Goal: Task Accomplishment & Management: Manage account settings

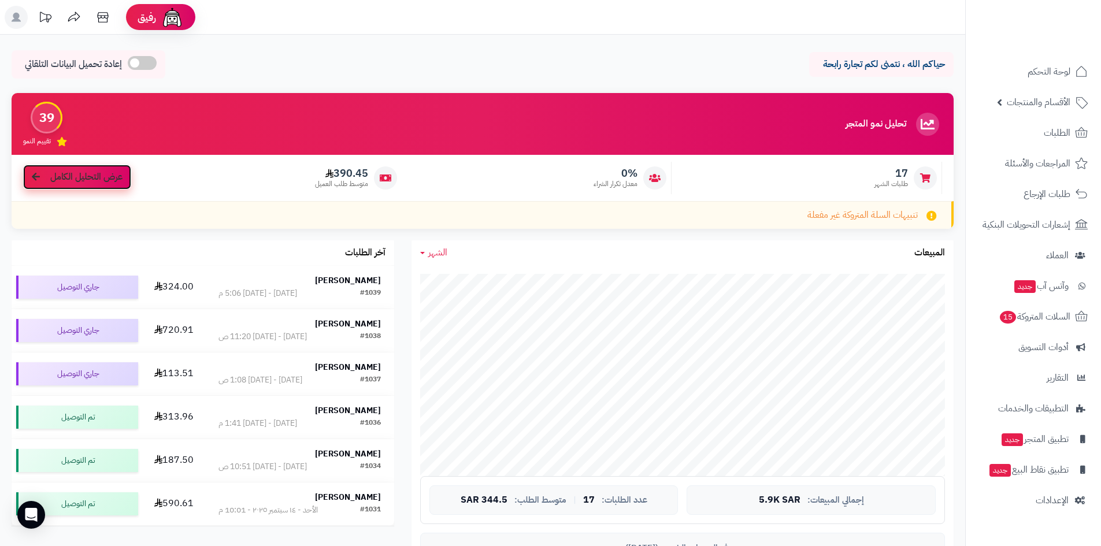
click at [79, 184] on link "عرض التحليل الكامل" at bounding box center [77, 177] width 108 height 25
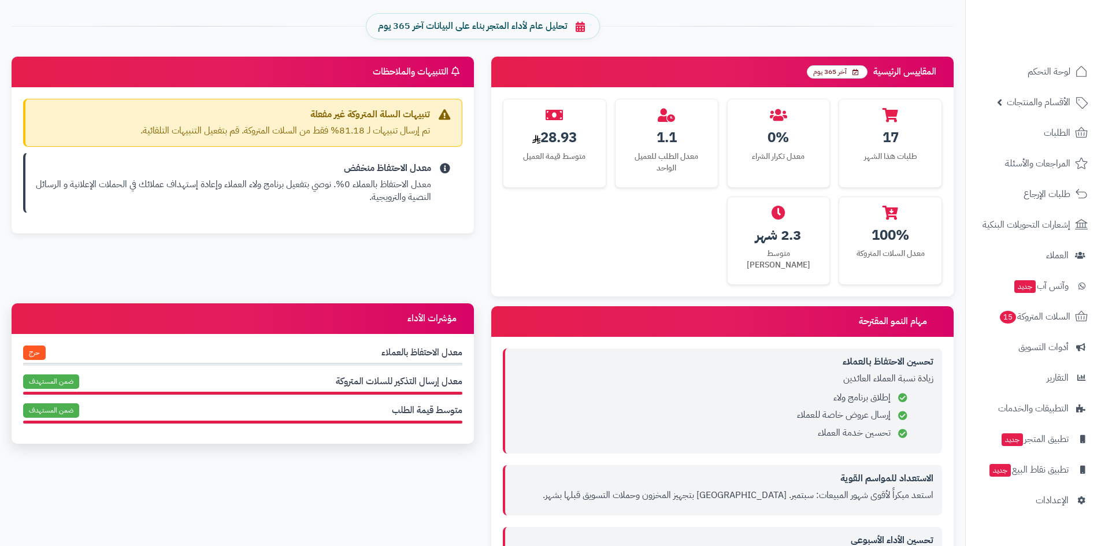
scroll to position [520, 0]
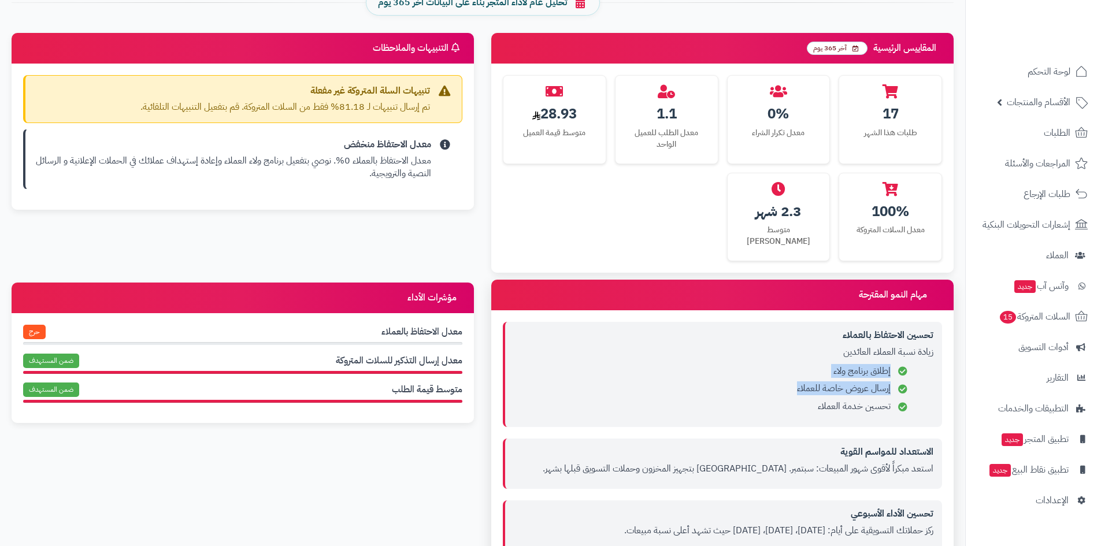
drag, startPoint x: 783, startPoint y: 396, endPoint x: 908, endPoint y: 355, distance: 131.9
click at [908, 365] on ul "إطلاق برنامج ولاء إرسال عروض خاصة للعملاء تحسين خدمة العملاء" at bounding box center [723, 389] width 419 height 49
click at [908, 365] on li "إطلاق برنامج ولاء" at bounding box center [712, 371] width 393 height 13
click at [893, 330] on h4 "تحسين الاحتفاظ بالعملاء" at bounding box center [723, 335] width 419 height 10
drag, startPoint x: 863, startPoint y: 339, endPoint x: 775, endPoint y: 376, distance: 95.3
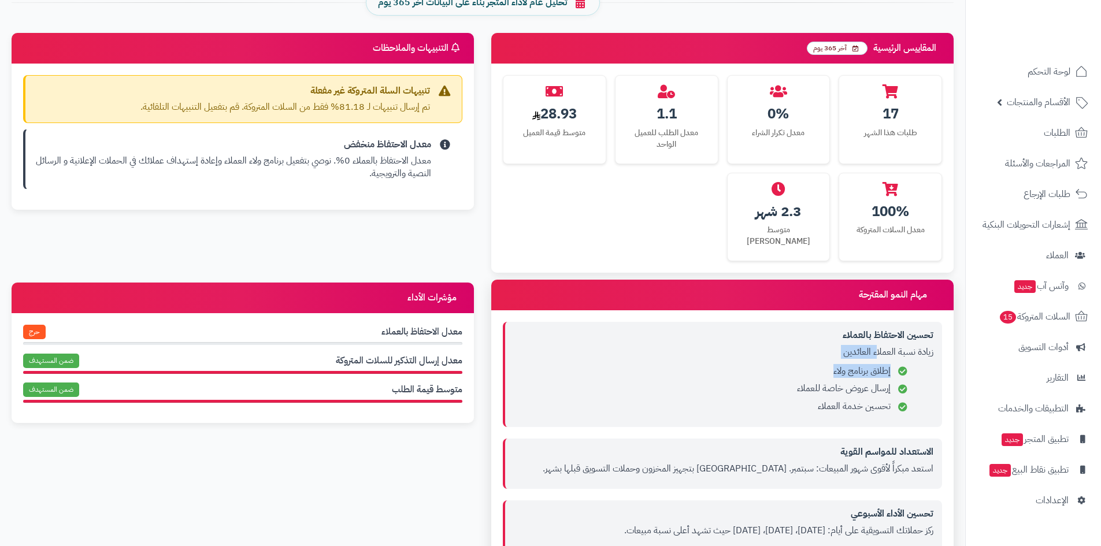
click at [775, 376] on div "تحسين الاحتفاظ بالعملاء زيادة نسبة العملاء العائدين إطلاق برنامج ولاء إرسال عرو…" at bounding box center [722, 374] width 439 height 105
click at [775, 382] on li "إرسال عروض خاصة للعملاء" at bounding box center [712, 388] width 393 height 13
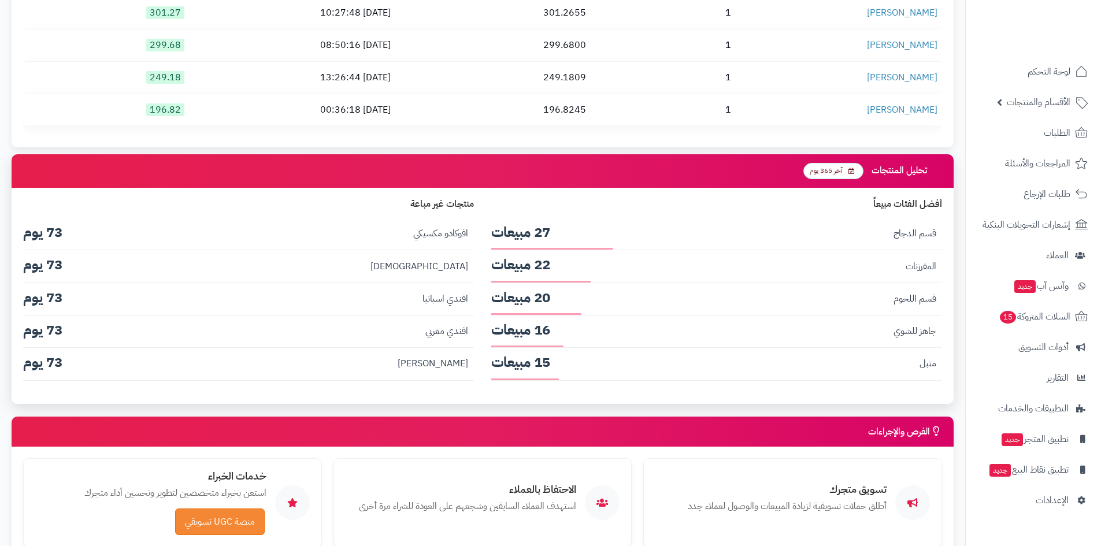
scroll to position [1574, 0]
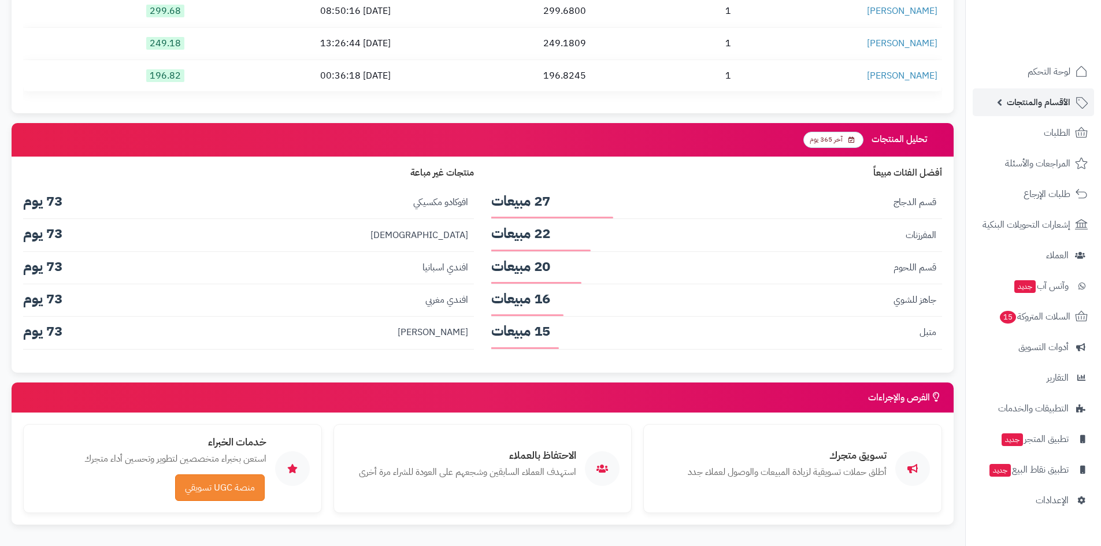
click at [1027, 114] on link "الأقسام والمنتجات" at bounding box center [1032, 102] width 121 height 28
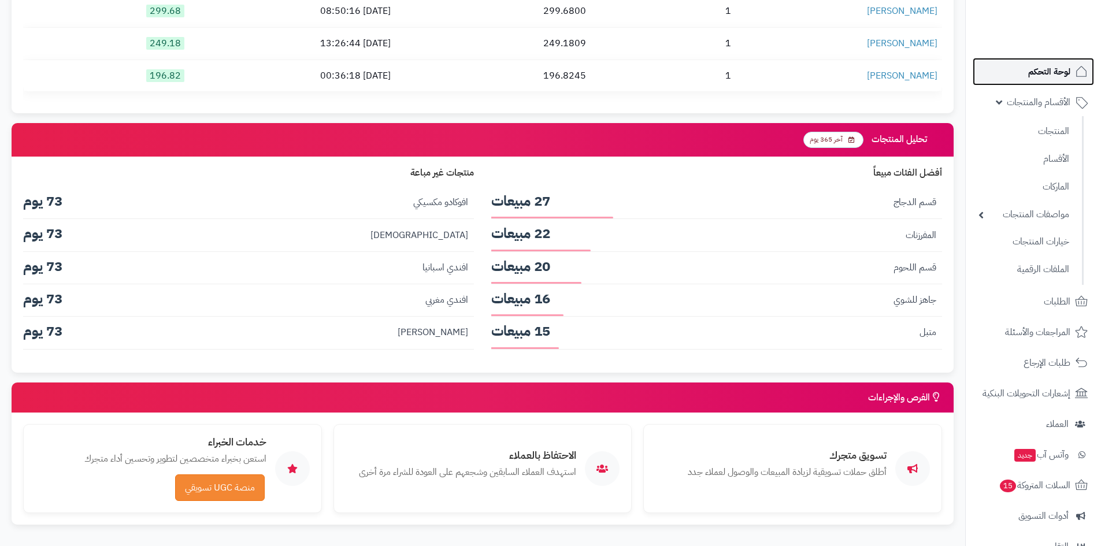
click at [1057, 63] on link "لوحة التحكم" at bounding box center [1032, 72] width 121 height 28
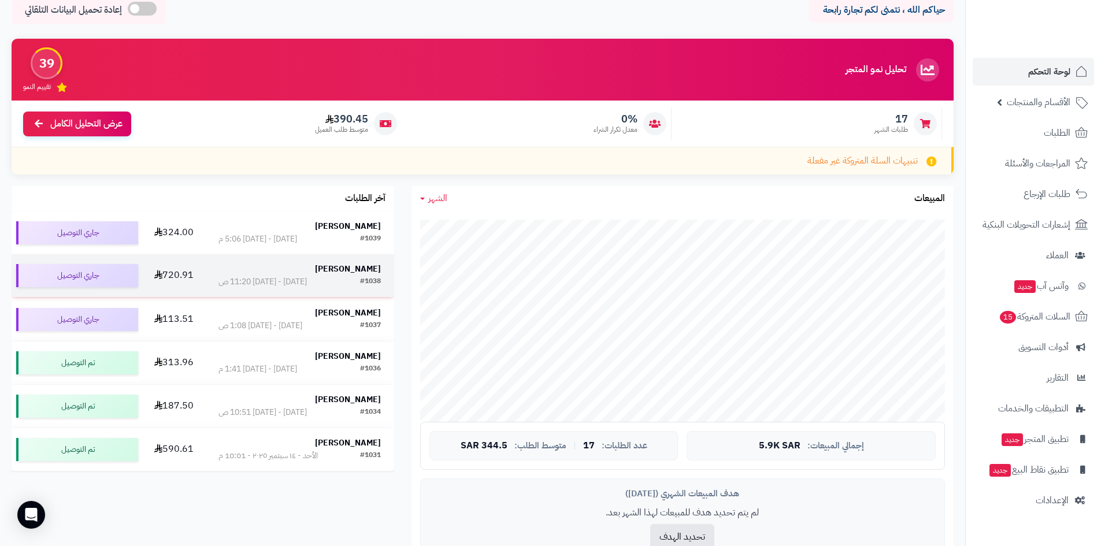
scroll to position [116, 0]
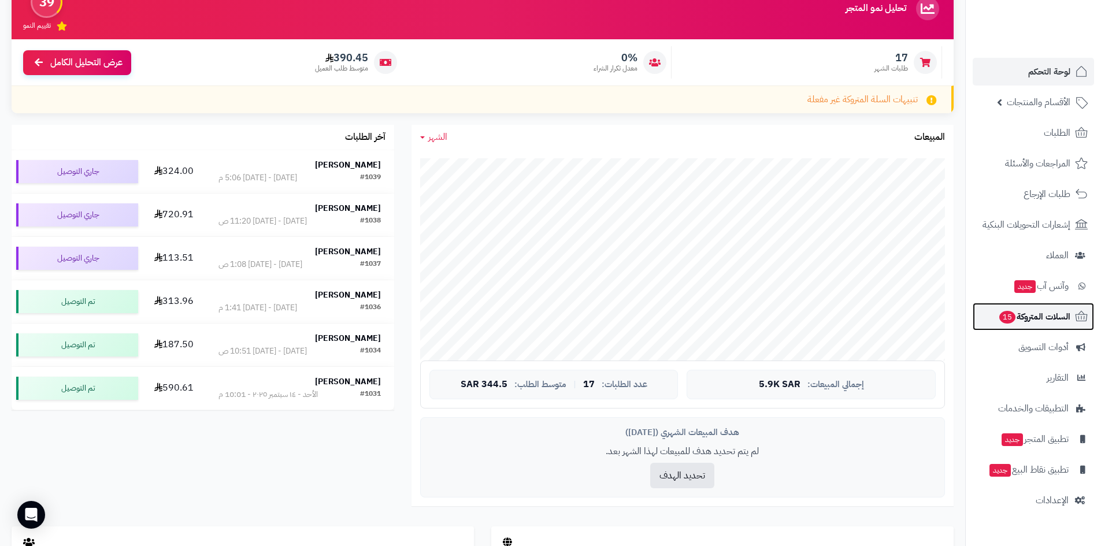
click at [1025, 323] on span "السلات المتروكة 15" at bounding box center [1034, 316] width 72 height 16
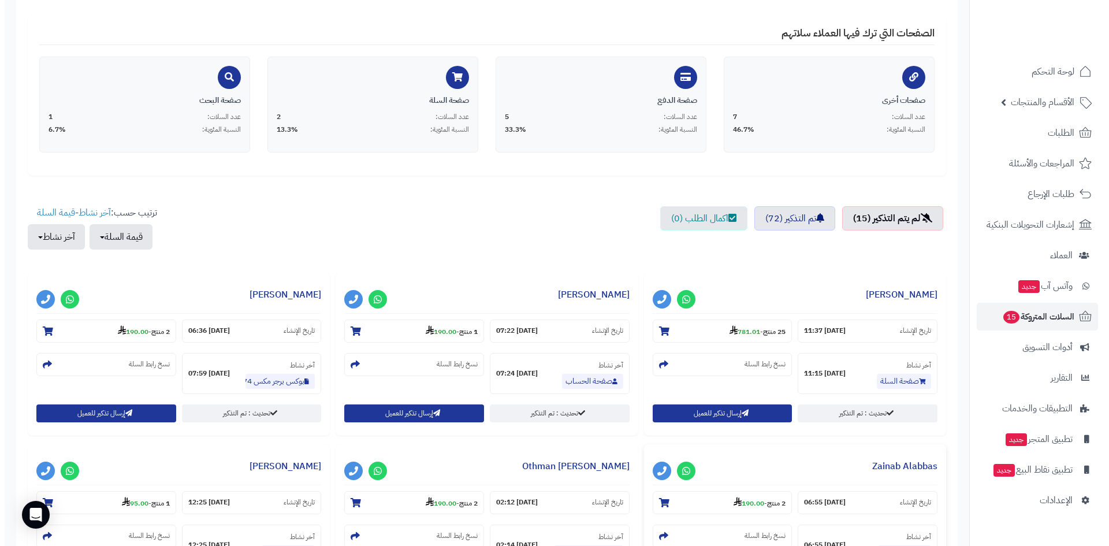
scroll to position [289, 0]
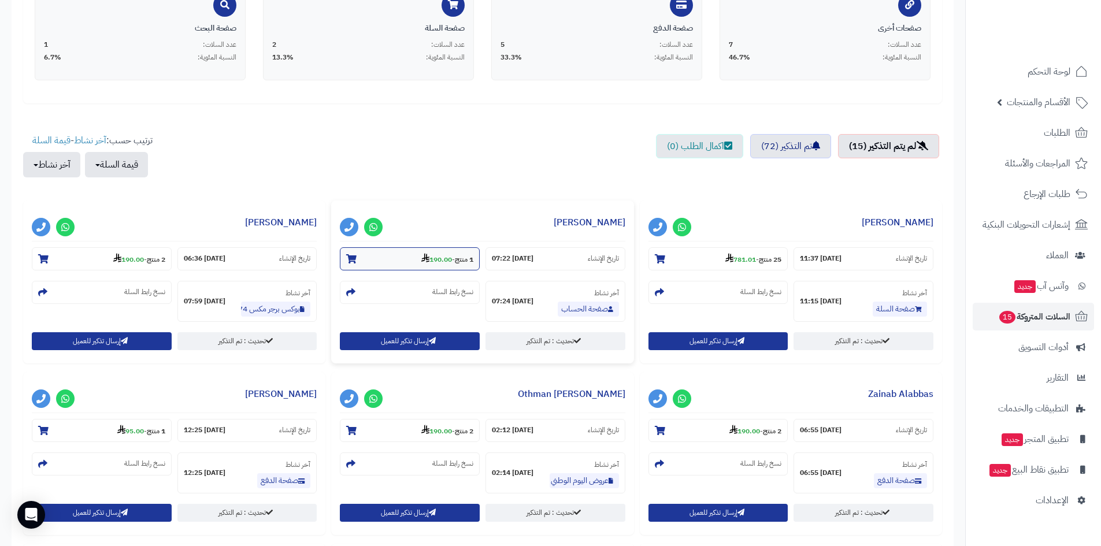
click at [425, 254] on strong "190.00" at bounding box center [436, 259] width 31 height 10
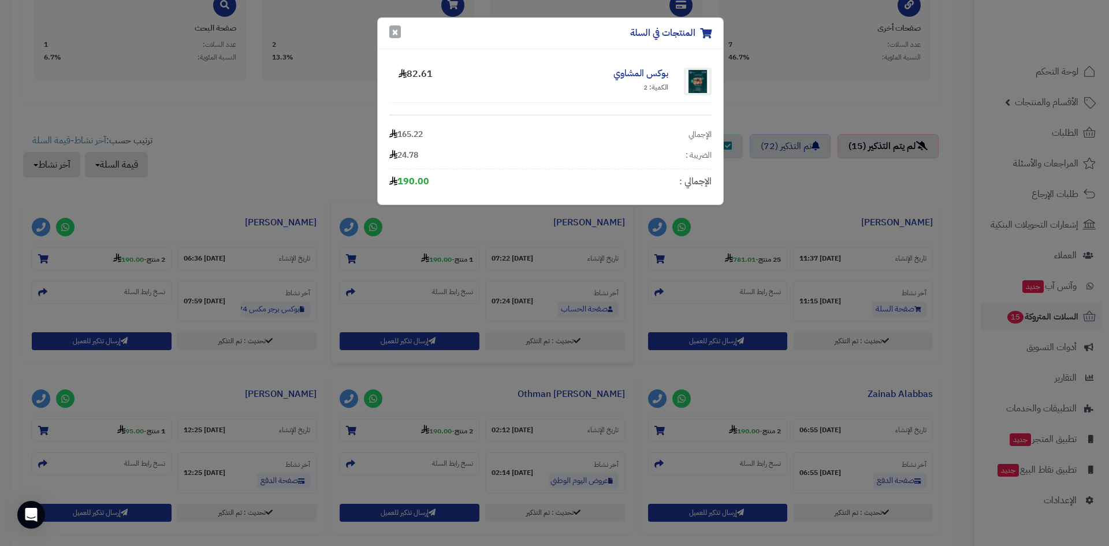
click at [394, 37] on button "×" at bounding box center [395, 31] width 12 height 13
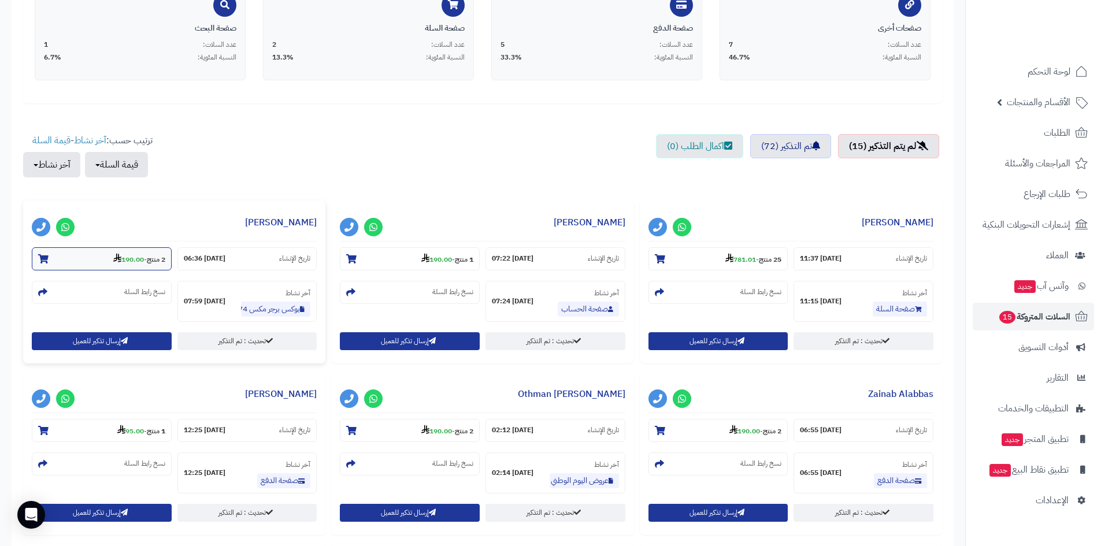
click at [124, 259] on strong "190.00" at bounding box center [128, 259] width 31 height 10
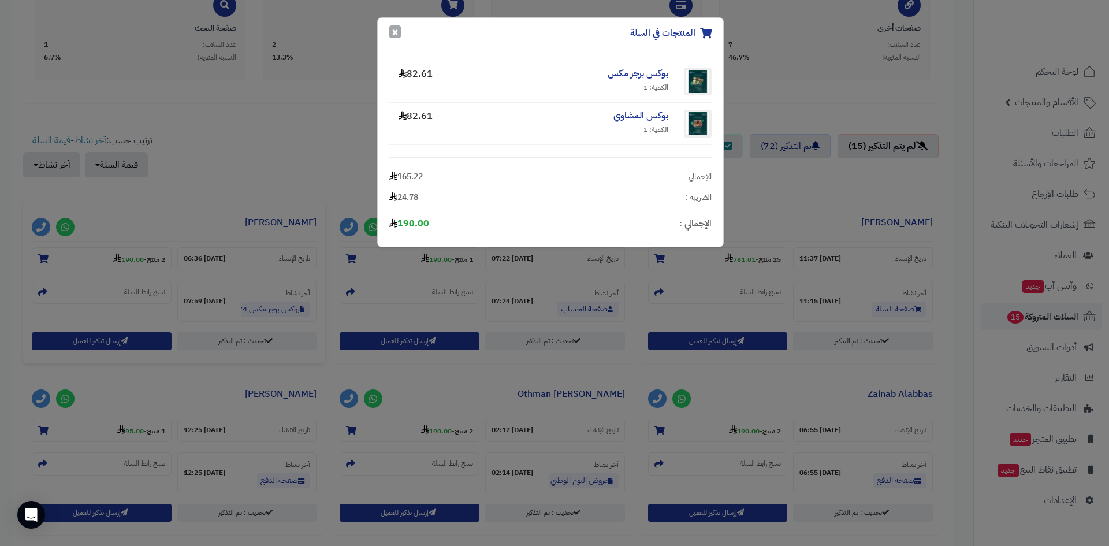
click at [391, 29] on button "×" at bounding box center [395, 31] width 12 height 13
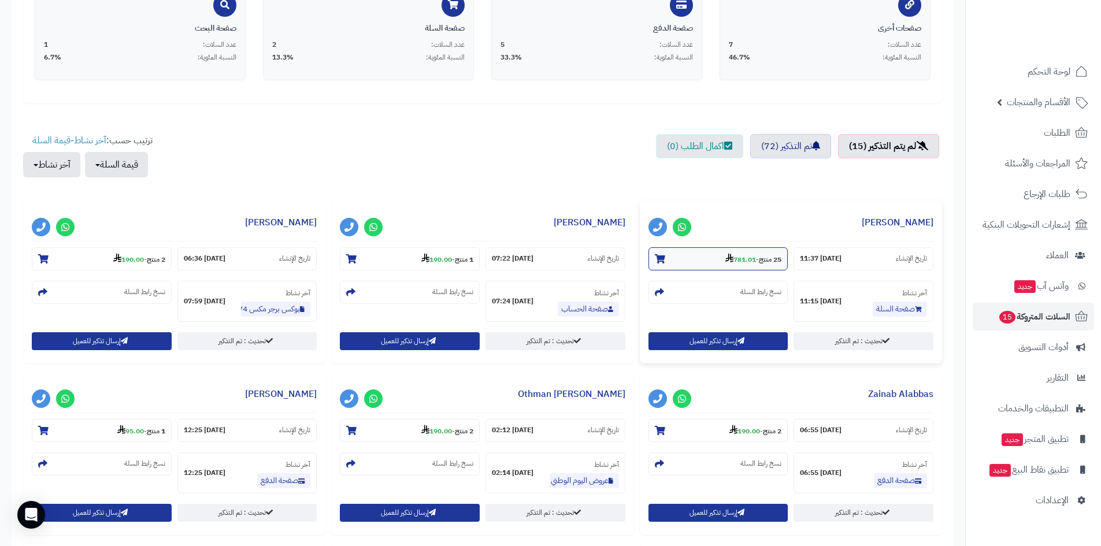
click at [756, 265] on section "25 منتج - 781.01" at bounding box center [718, 258] width 140 height 23
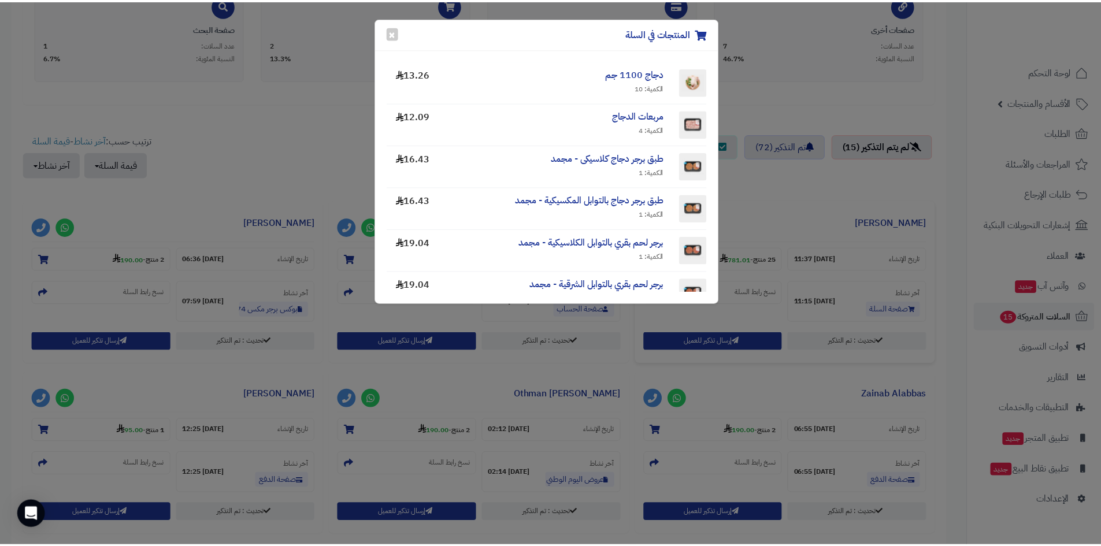
scroll to position [347, 0]
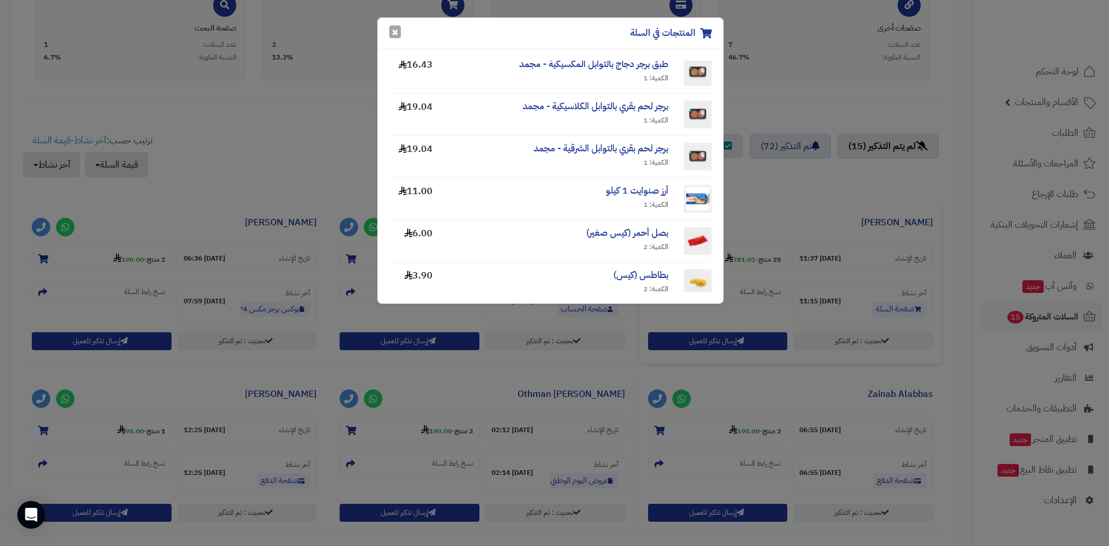
click at [393, 27] on button "×" at bounding box center [395, 31] width 12 height 13
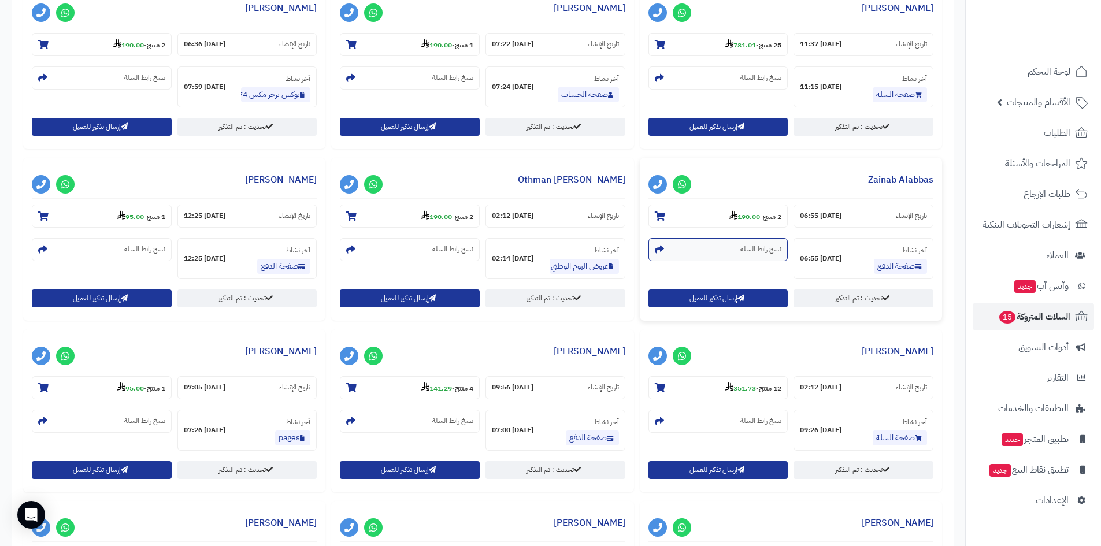
scroll to position [520, 0]
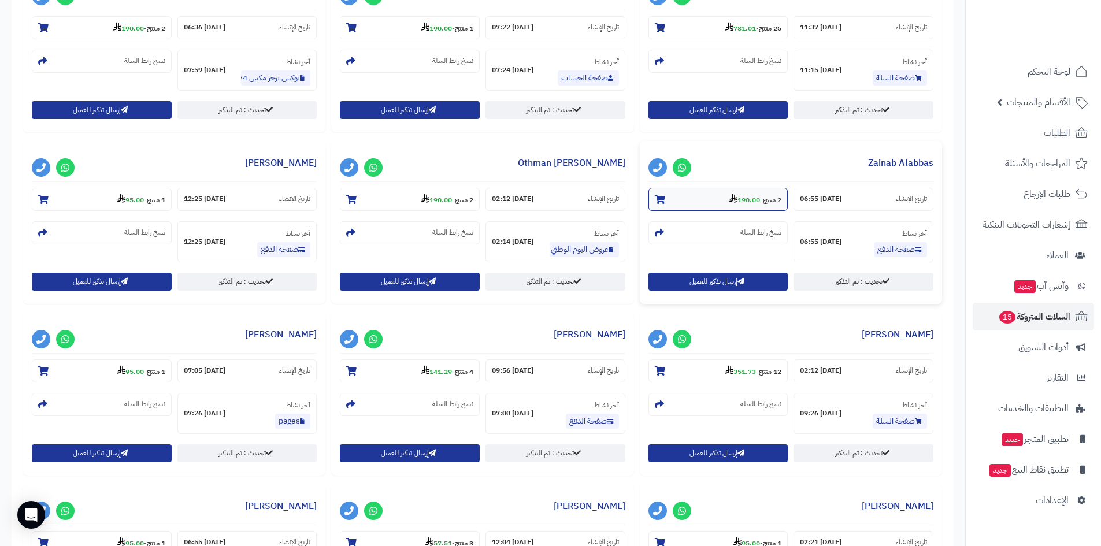
click at [756, 199] on strong "190.00" at bounding box center [744, 200] width 31 height 10
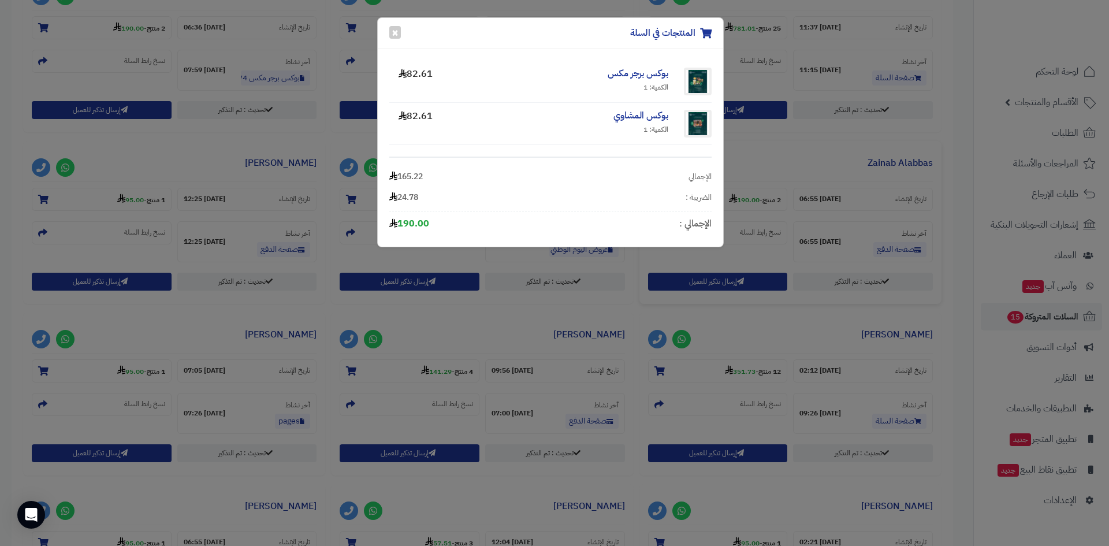
click at [315, 148] on div "المنتجات في السلة × بوكس برجر مكس الكمية: 1 82.61 بوكس المشاوي الكمية: 1 82.61 …" at bounding box center [554, 273] width 1109 height 546
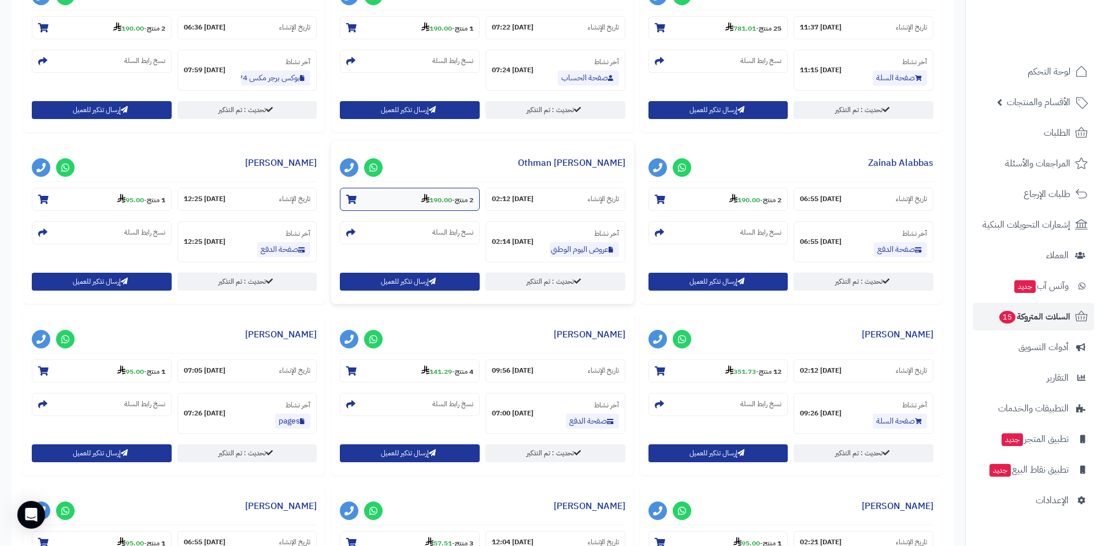
click at [367, 195] on section "2 منتج - 190.00" at bounding box center [410, 199] width 140 height 23
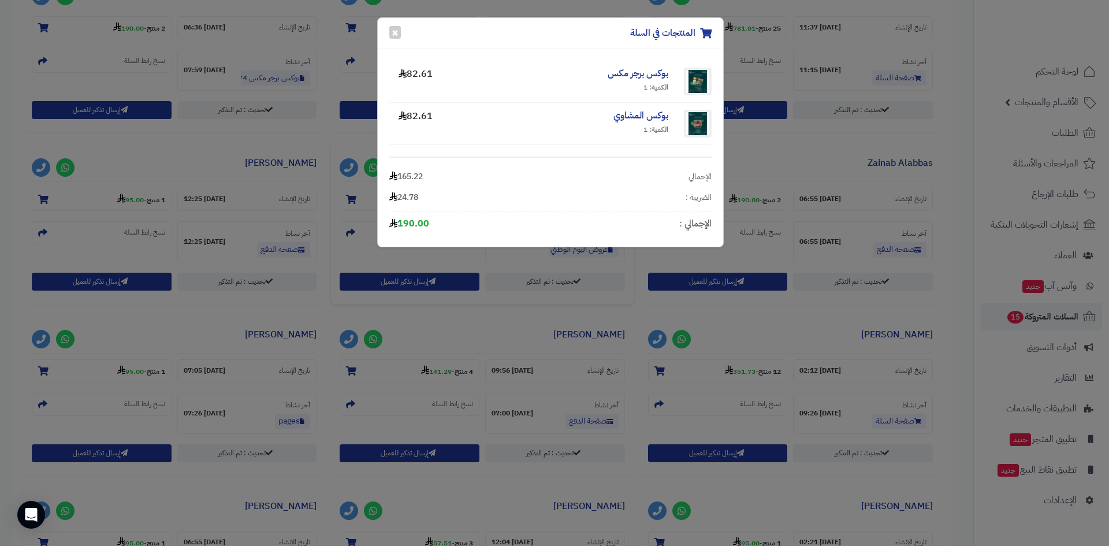
click at [195, 158] on div "المنتجات في السلة × بوكس برجر مكس الكمية: 1 82.61 بوكس المشاوي الكمية: 1 82.61 …" at bounding box center [554, 273] width 1109 height 546
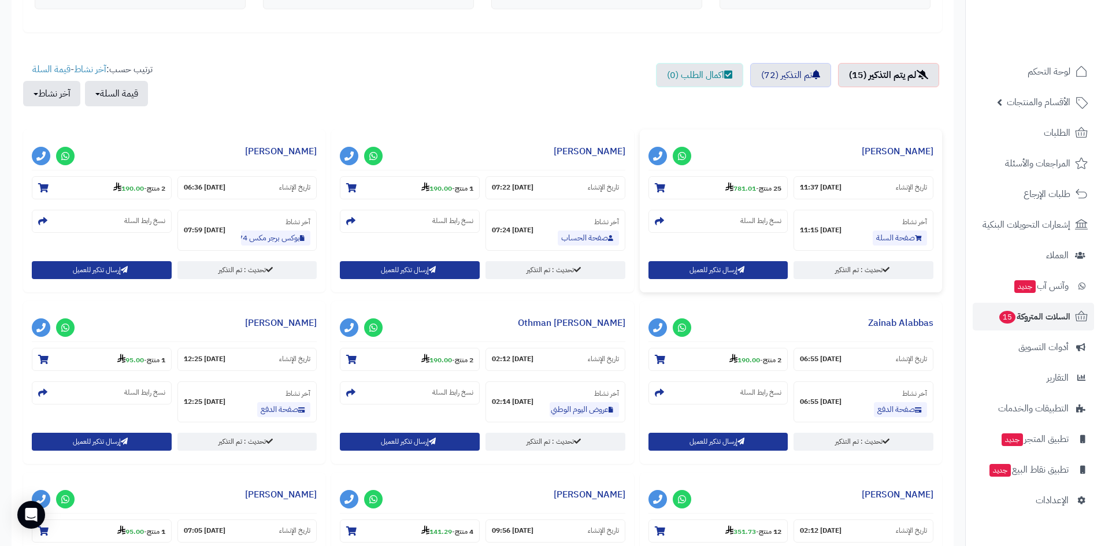
scroll to position [347, 0]
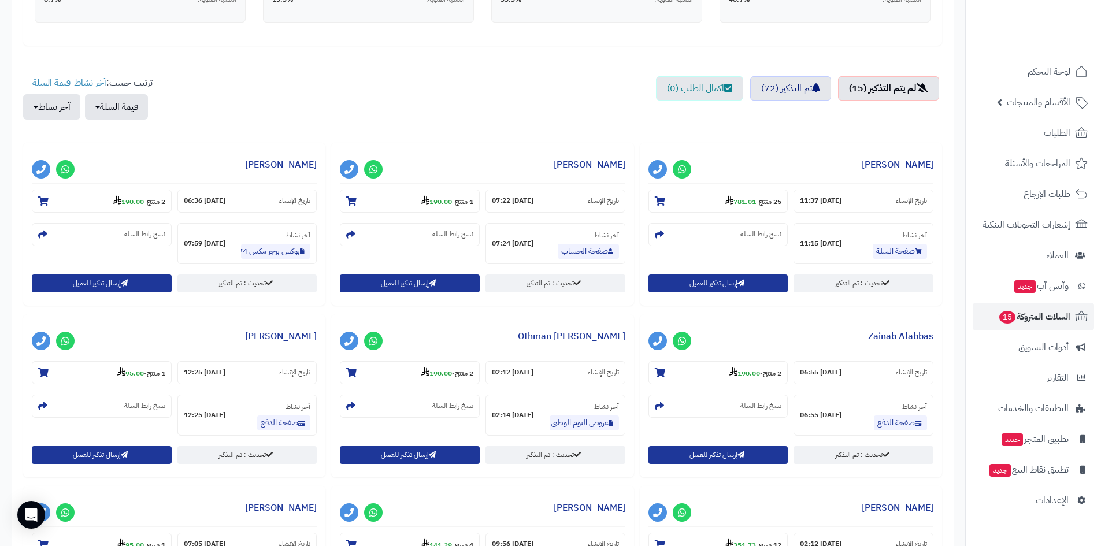
drag, startPoint x: 330, startPoint y: 101, endPoint x: 5, endPoint y: 307, distance: 385.6
click at [4, 310] on div "تم إرسال التذكيرات بنجاح ! × السلات المتروكة حملات التذكير التلقائية الاحصائيات…" at bounding box center [482, 381] width 965 height 1287
click at [5, 307] on div "تم إرسال التذكيرات بنجاح ! × السلات المتروكة حملات التذكير التلقائية الاحصائيات…" at bounding box center [482, 381] width 965 height 1287
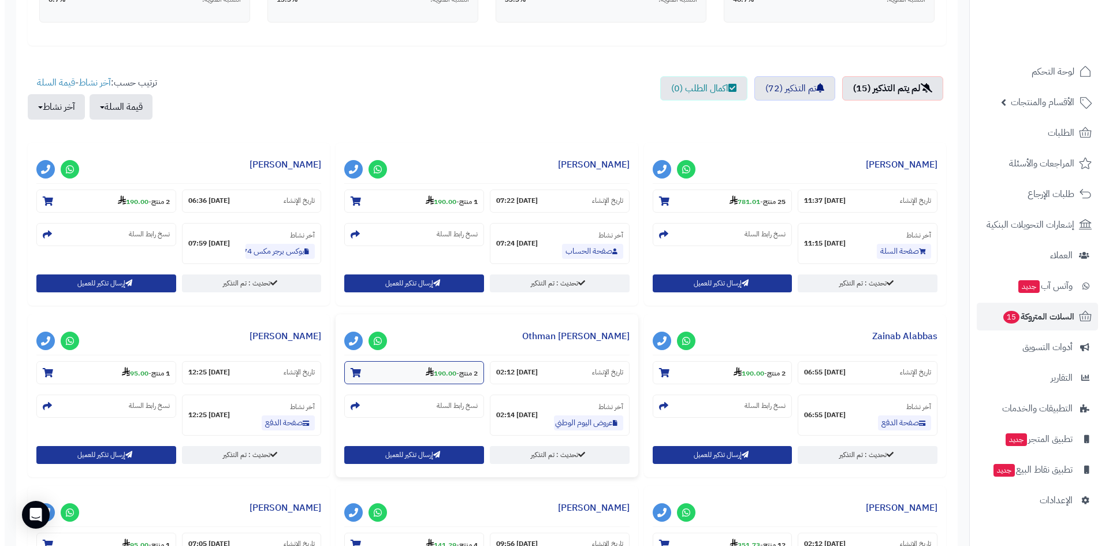
scroll to position [404, 0]
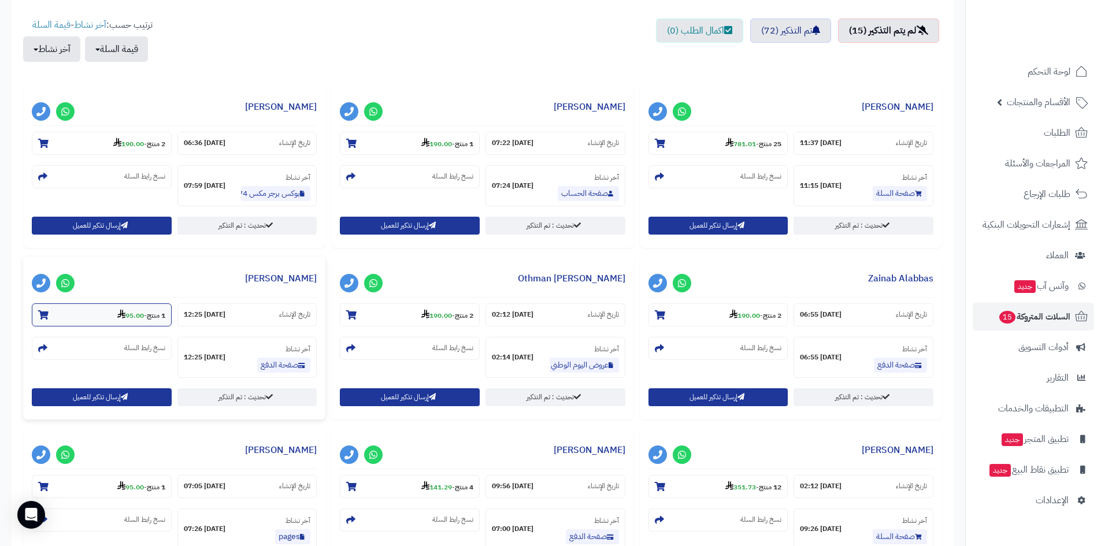
click at [140, 316] on strong "95.00" at bounding box center [130, 315] width 27 height 10
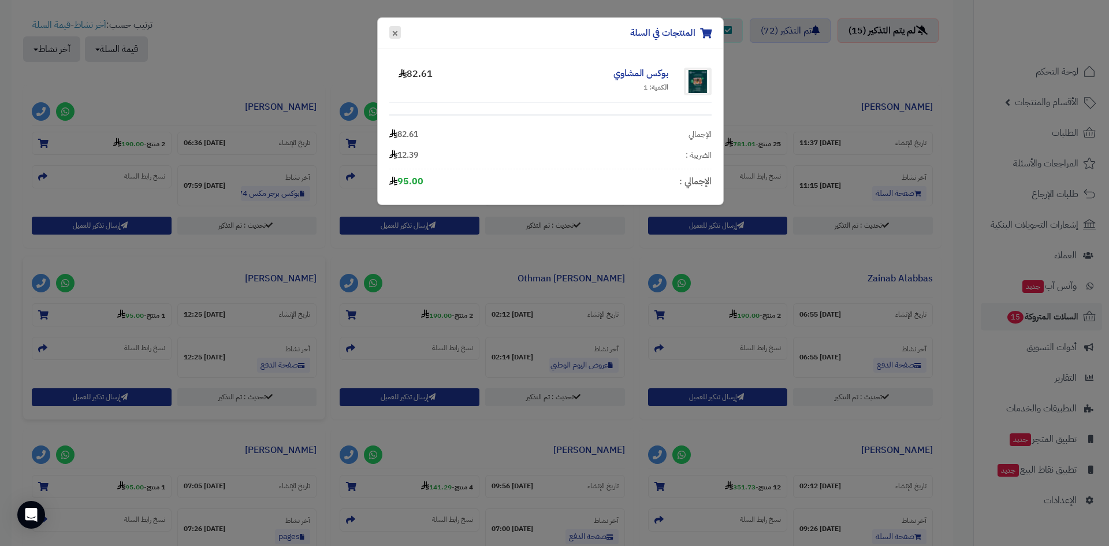
click at [393, 36] on button "×" at bounding box center [395, 32] width 12 height 13
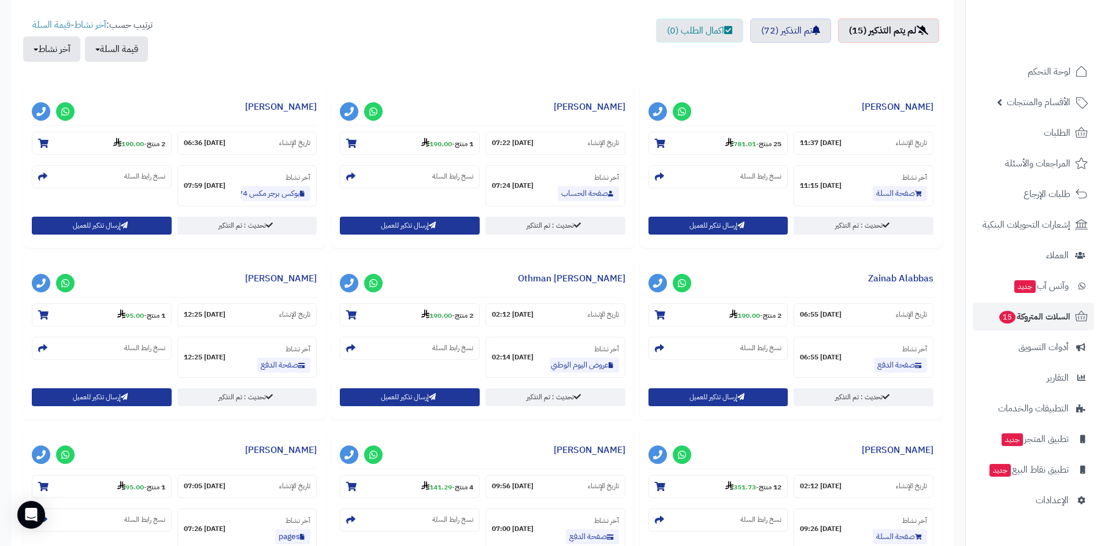
drag, startPoint x: 8, startPoint y: 277, endPoint x: 0, endPoint y: 420, distance: 143.5
click at [0, 420] on div "تم إرسال التذكيرات بنجاح ! × السلات المتروكة حملات التذكير التلقائية الاحصائيات…" at bounding box center [482, 323] width 965 height 1287
click at [15, 414] on div "حفظ التغييرات الاعدادات العامة: حالة نظام السلات المتروكة تفعيل/تعطيل **** ****…" at bounding box center [483, 346] width 942 height 1239
drag, startPoint x: 14, startPoint y: 419, endPoint x: 720, endPoint y: 81, distance: 782.4
click at [720, 81] on div "تم إرسال التذكيرات بنجاح ! × السلات المتروكة حملات التذكير التلقائية الاحصائيات…" at bounding box center [482, 323] width 965 height 1287
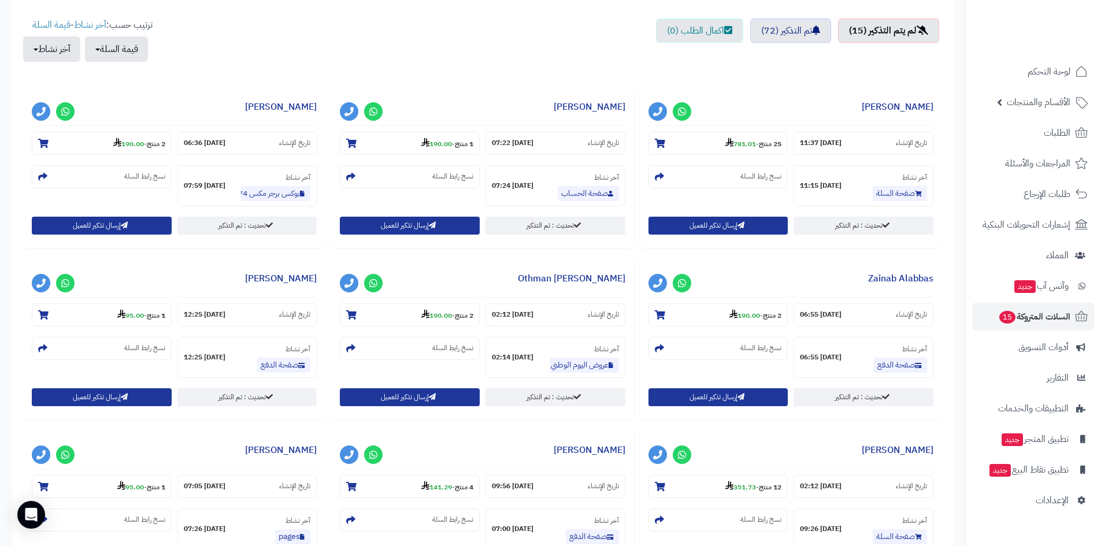
click at [720, 81] on div "إجمالي قيمة السلات المتروكة 13,690.00 قيمة السلات التي تحولت إلى طلبات بعد التذ…" at bounding box center [482, 347] width 919 height 1216
click at [453, 483] on small "4 منتج - 141.29" at bounding box center [447, 487] width 52 height 12
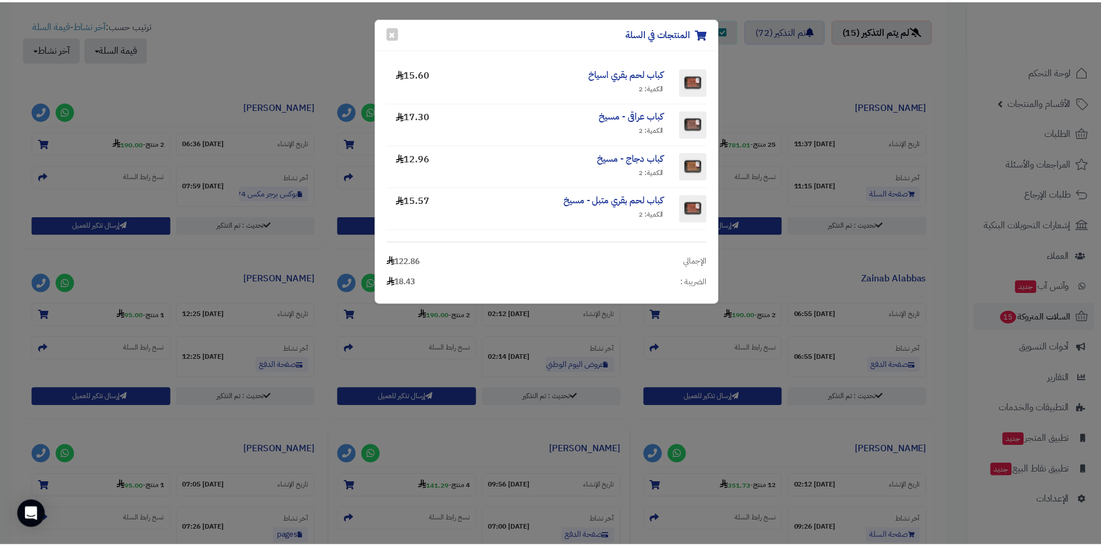
scroll to position [28, 0]
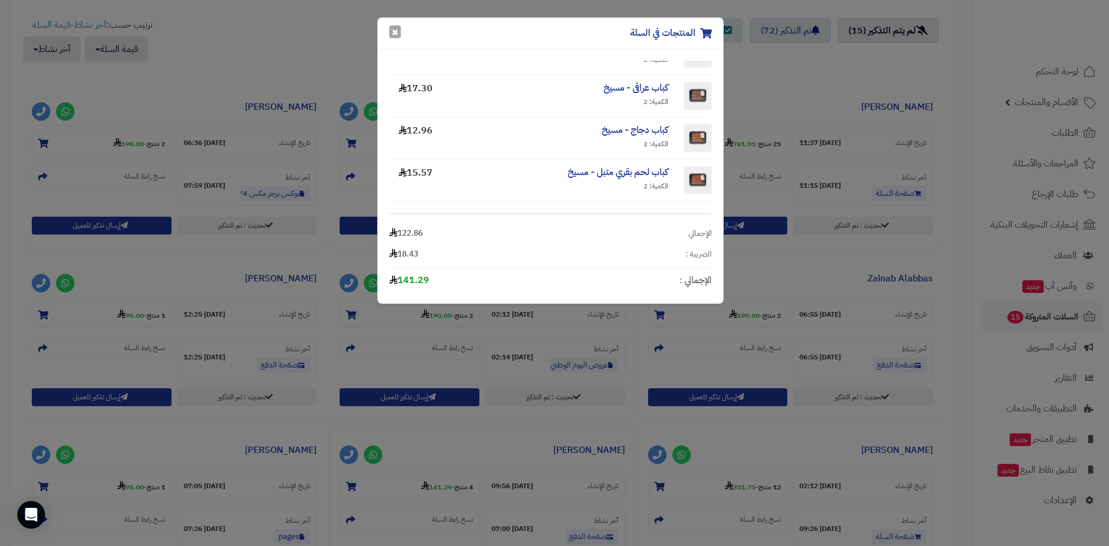
click at [396, 31] on button "×" at bounding box center [395, 31] width 12 height 13
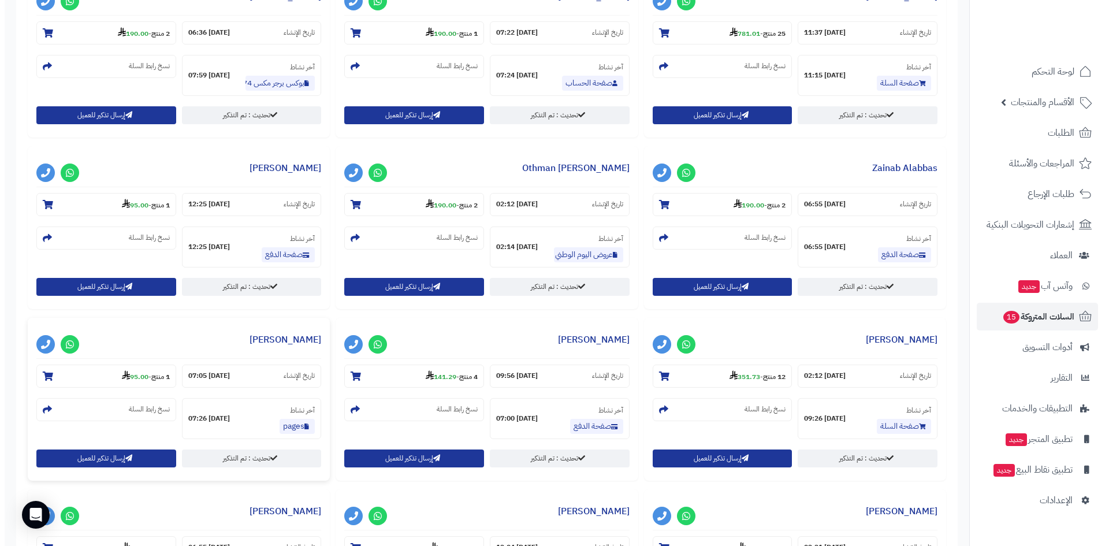
scroll to position [520, 0]
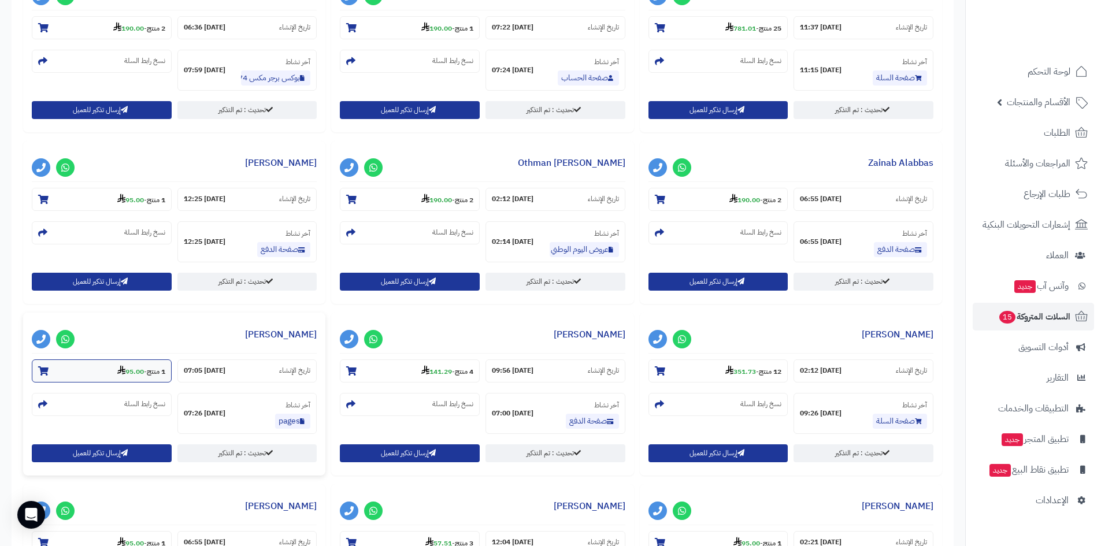
click at [143, 379] on section "1 منتج - 95.00" at bounding box center [102, 370] width 140 height 23
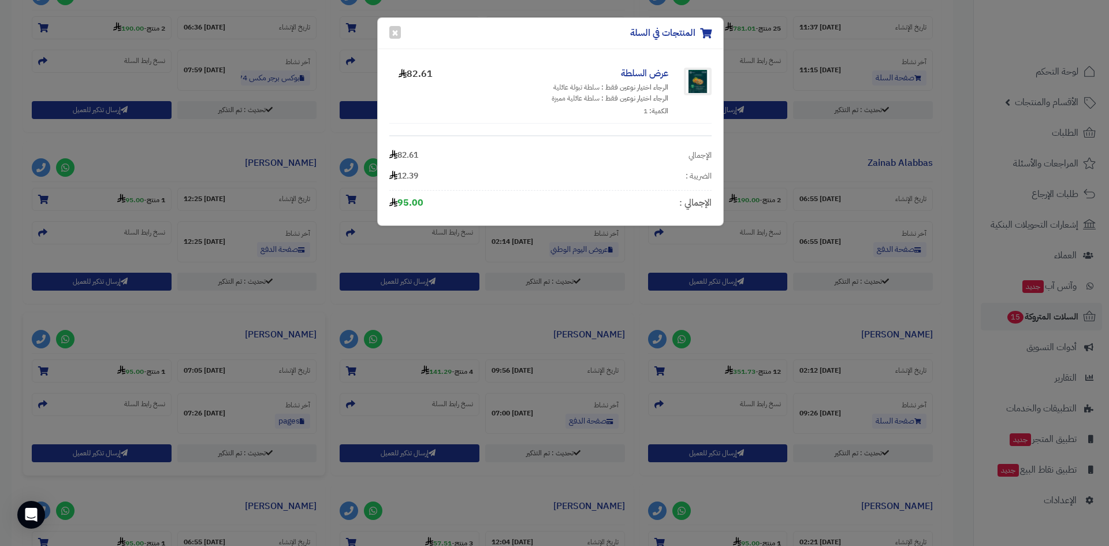
click at [801, 334] on div "المنتجات في السلة × عرض السلطة الرجاء اختيار نوعين فقط : سلطة تبولة عائلية الرج…" at bounding box center [554, 273] width 1109 height 546
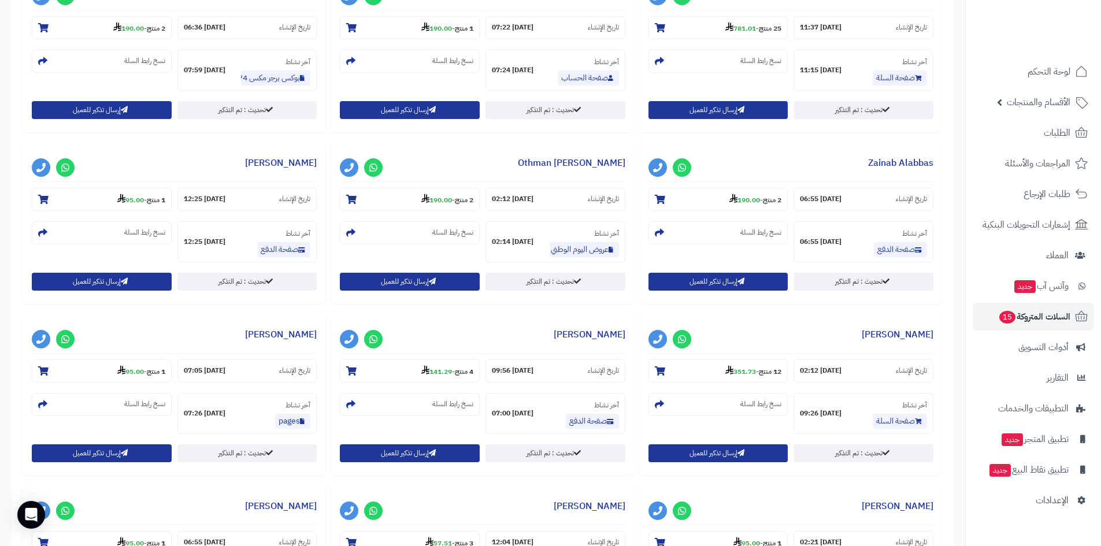
click at [755, 369] on small "12 منتج - 351.73" at bounding box center [753, 371] width 56 height 12
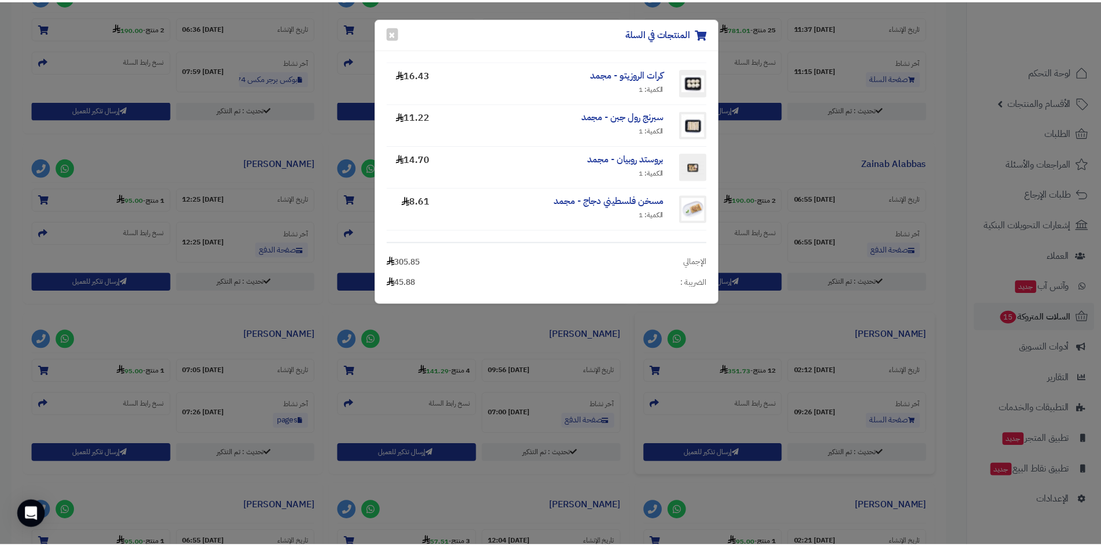
scroll to position [375, 0]
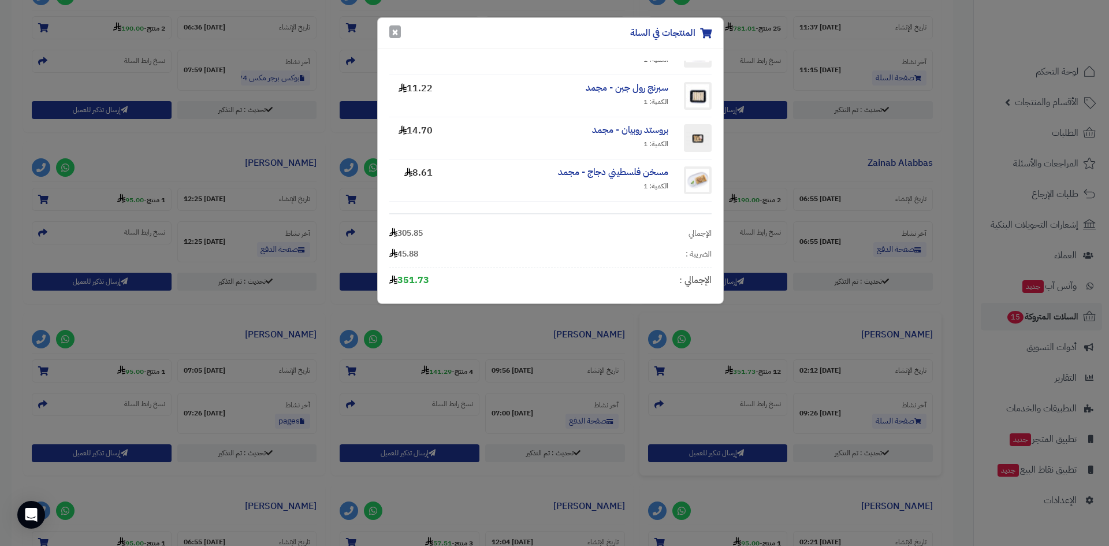
click at [389, 30] on button "×" at bounding box center [395, 31] width 12 height 13
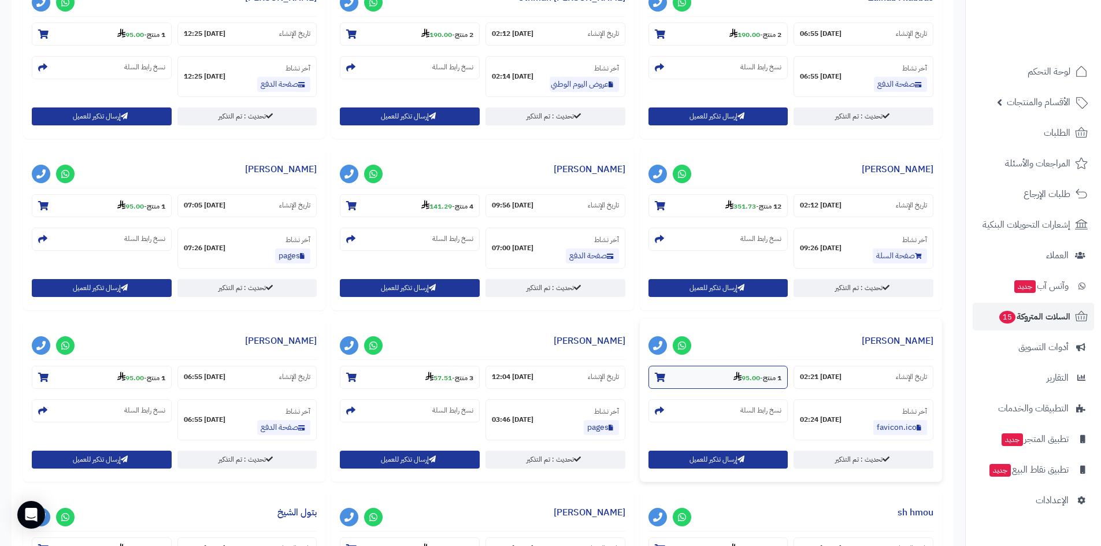
scroll to position [693, 0]
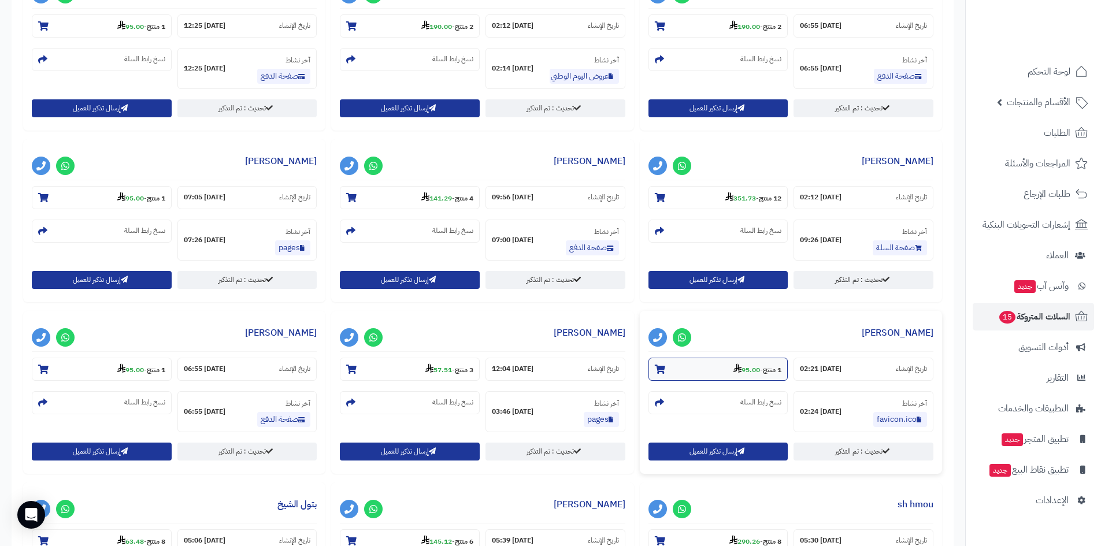
click at [733, 369] on use at bounding box center [737, 367] width 8 height 9
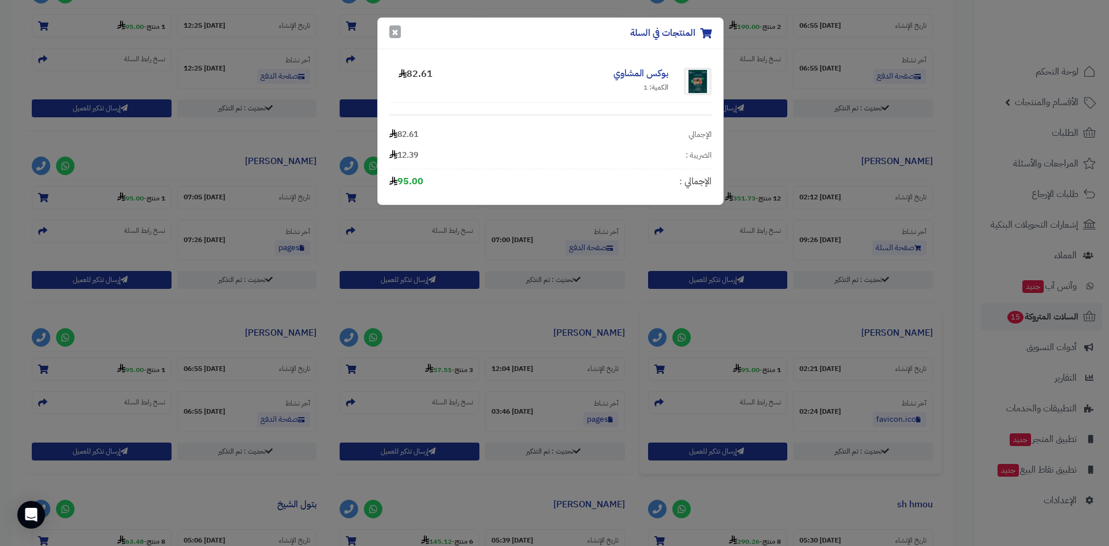
click at [393, 31] on button "×" at bounding box center [395, 31] width 12 height 13
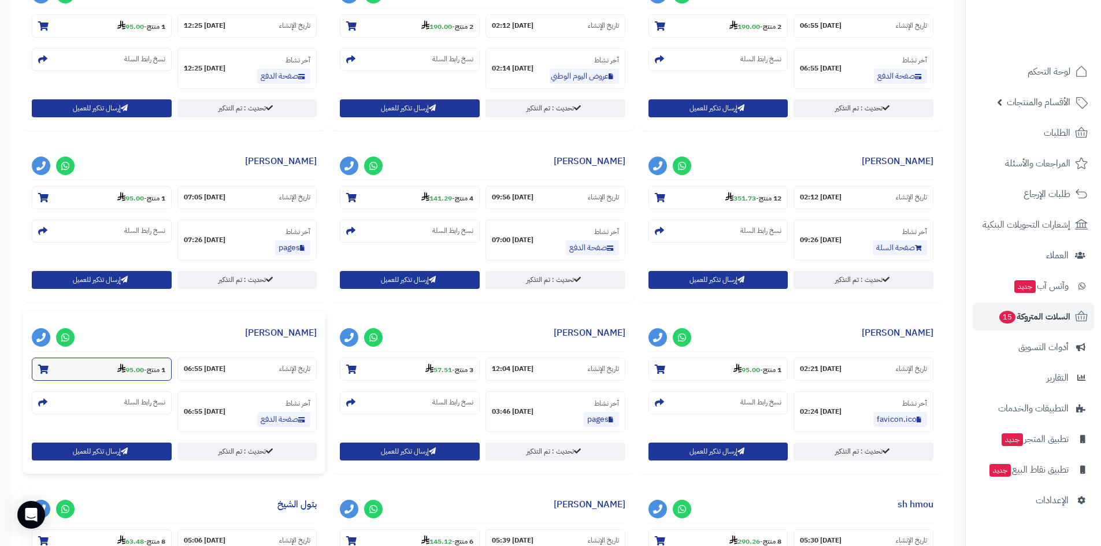
click at [134, 374] on strong "95.00" at bounding box center [130, 370] width 27 height 10
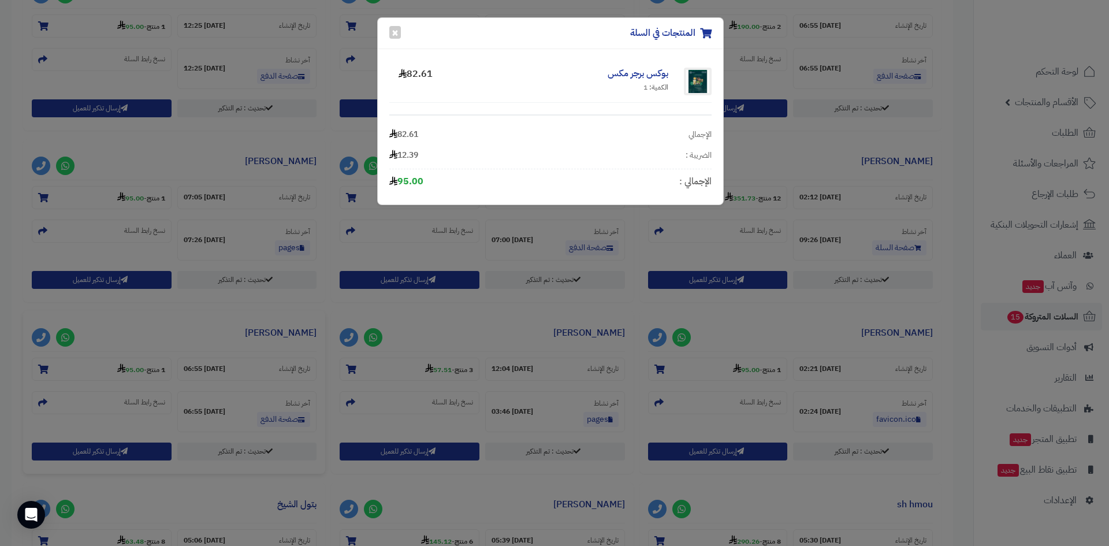
click at [400, 27] on div "المنتجات في السلة ×" at bounding box center [550, 33] width 345 height 31
click at [386, 24] on div "المنتجات في السلة ×" at bounding box center [550, 33] width 345 height 31
click at [397, 30] on button "×" at bounding box center [395, 31] width 12 height 13
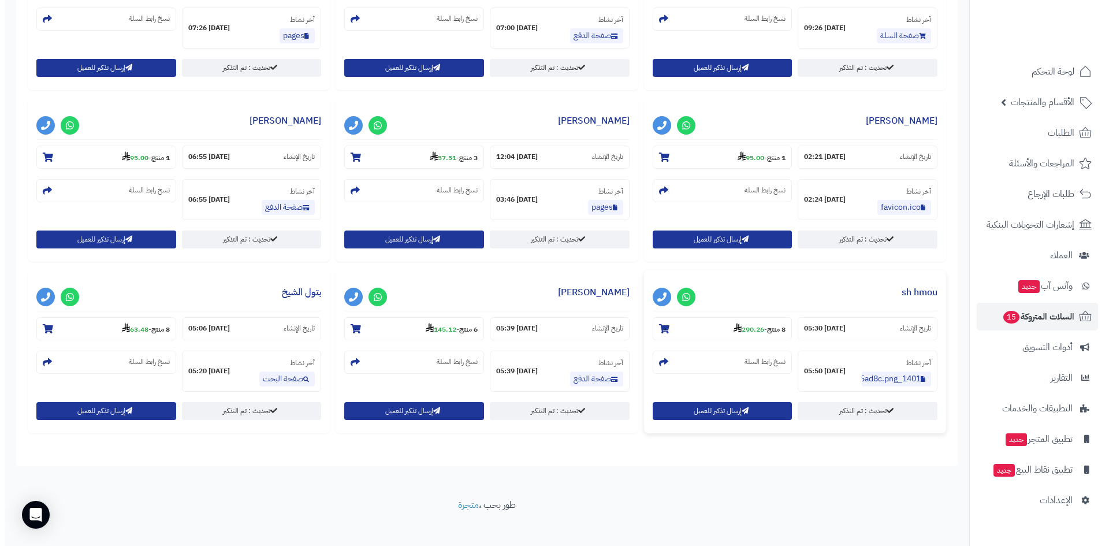
scroll to position [916, 0]
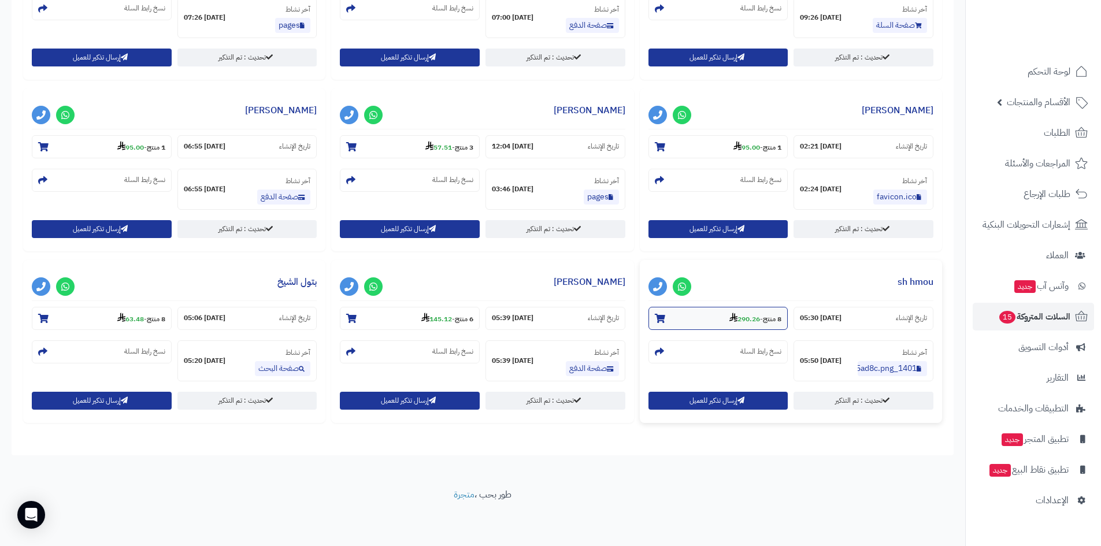
click at [730, 320] on icon at bounding box center [733, 317] width 8 height 9
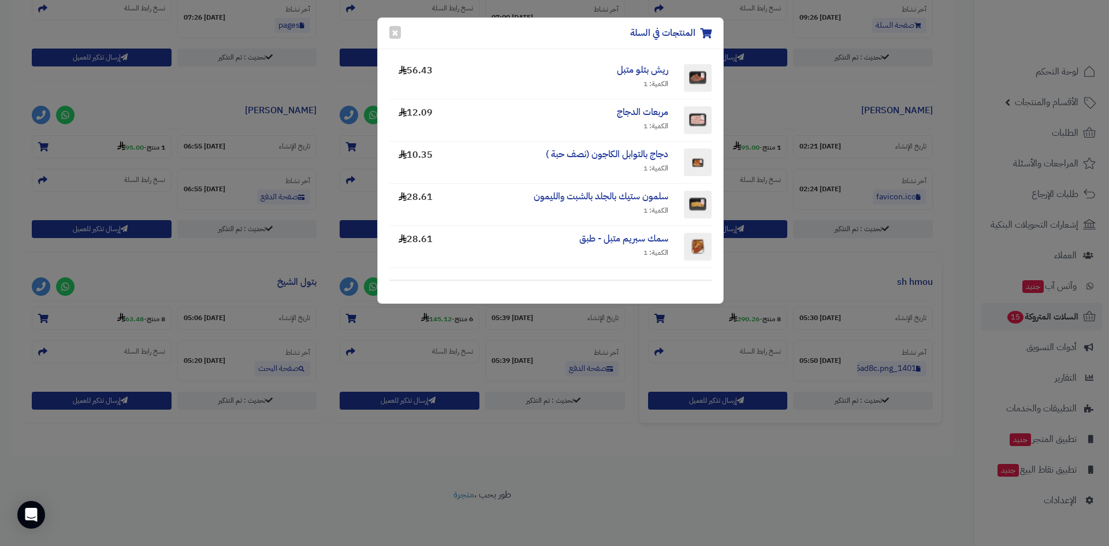
scroll to position [196, 0]
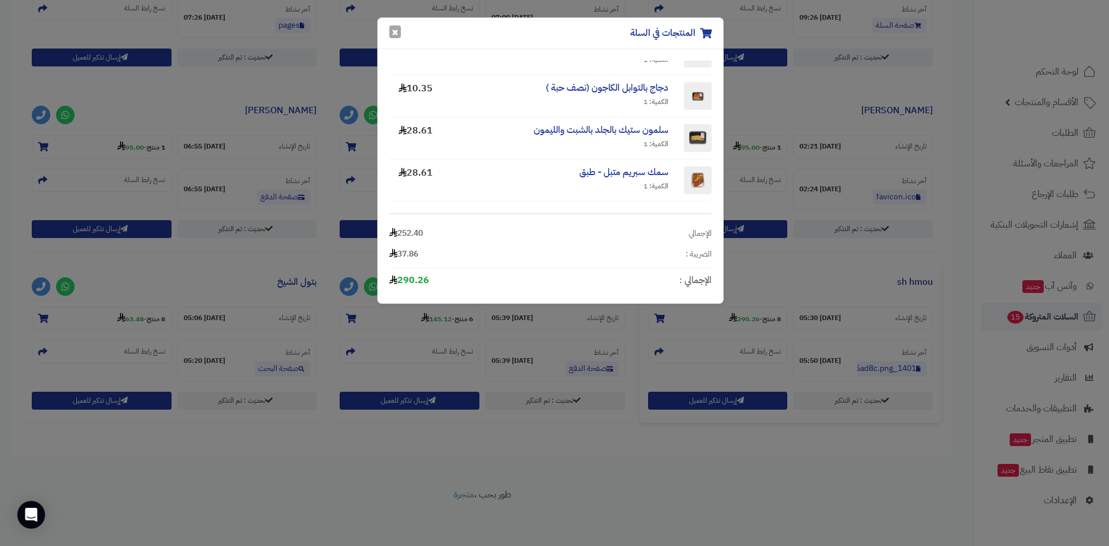
click at [390, 35] on button "×" at bounding box center [395, 31] width 12 height 13
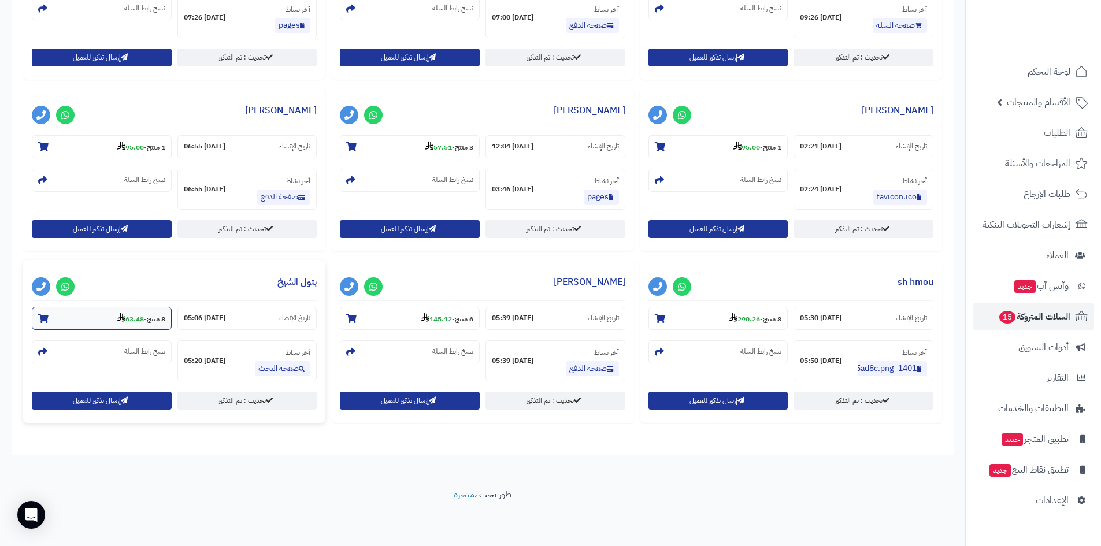
click at [143, 319] on small "8 منتج - 63.48" at bounding box center [141, 319] width 48 height 12
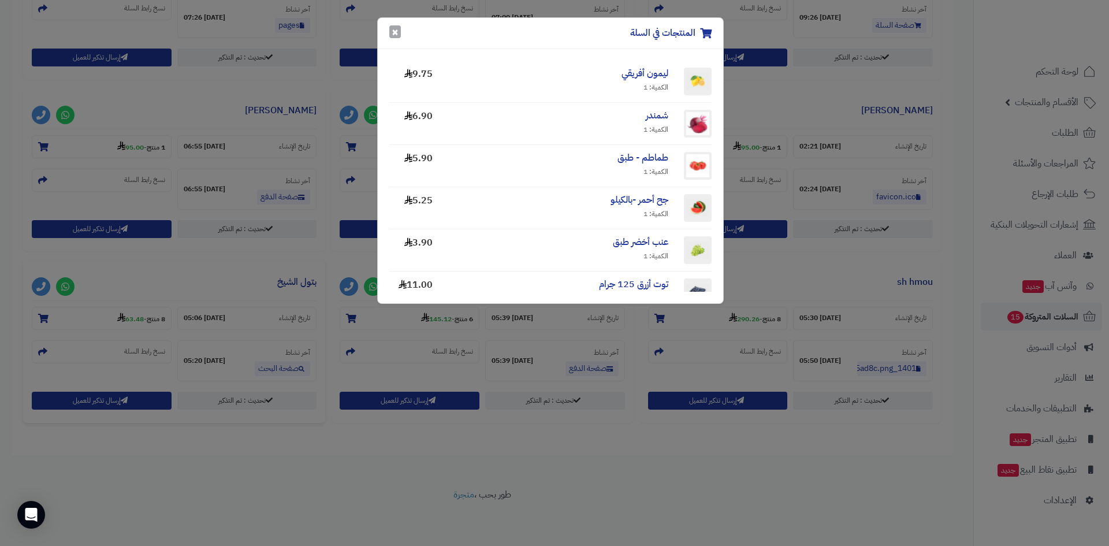
click at [399, 36] on button "×" at bounding box center [395, 31] width 12 height 13
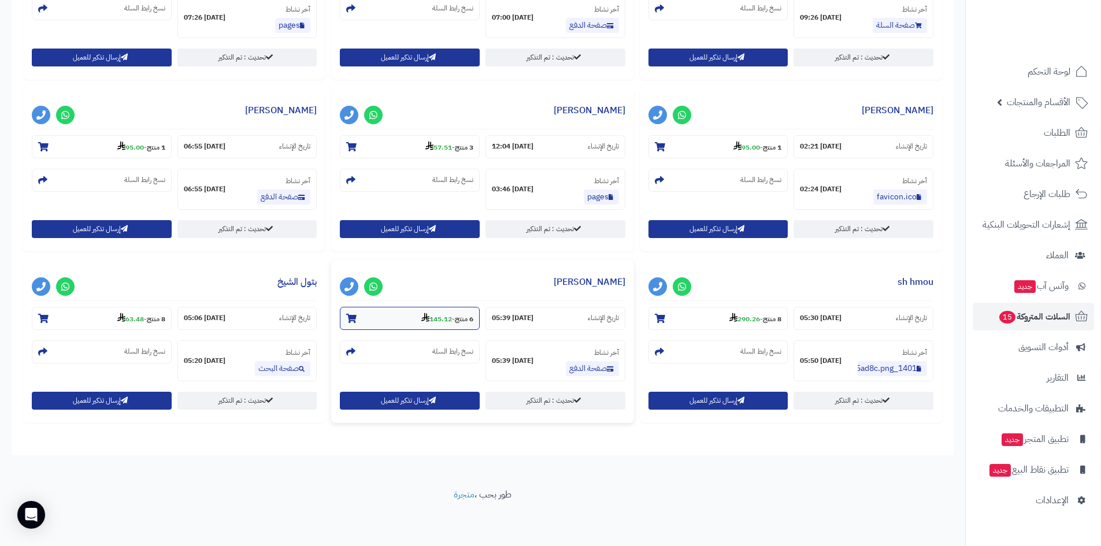
click at [411, 314] on section "6 منتج - 145.12" at bounding box center [410, 318] width 140 height 23
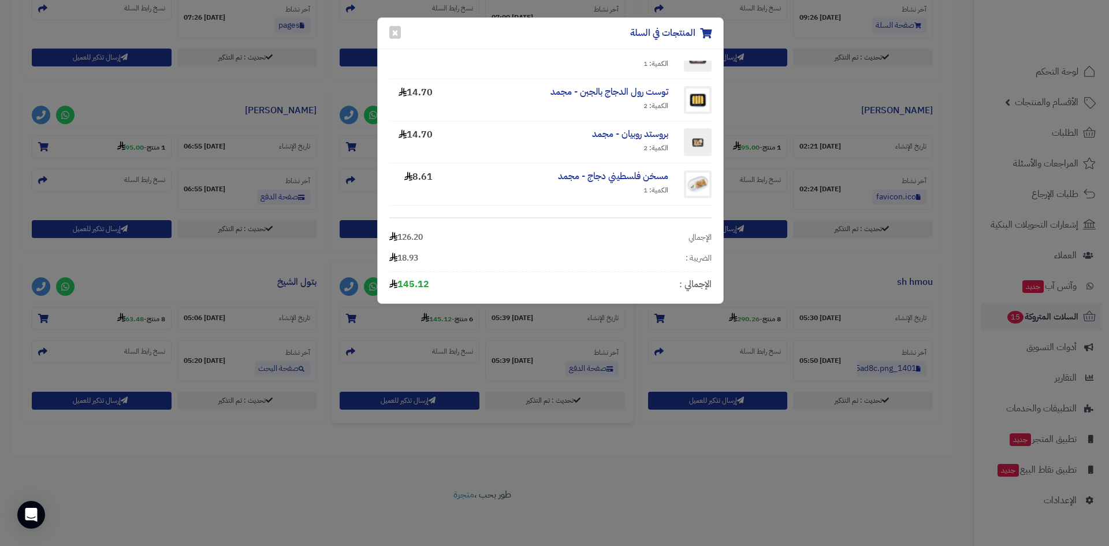
scroll to position [112, 0]
click at [399, 31] on button "×" at bounding box center [395, 31] width 12 height 13
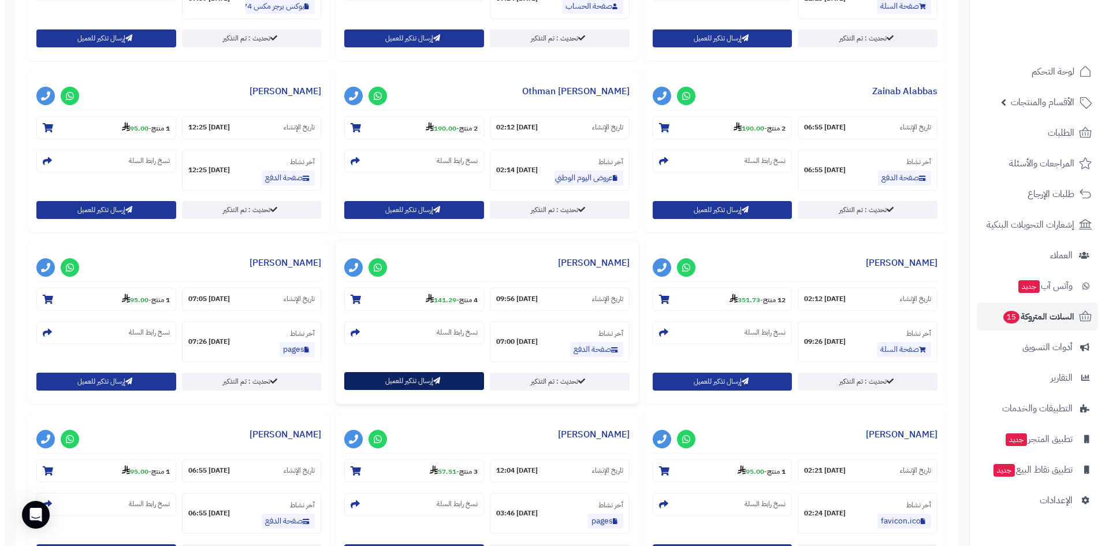
scroll to position [627, 0]
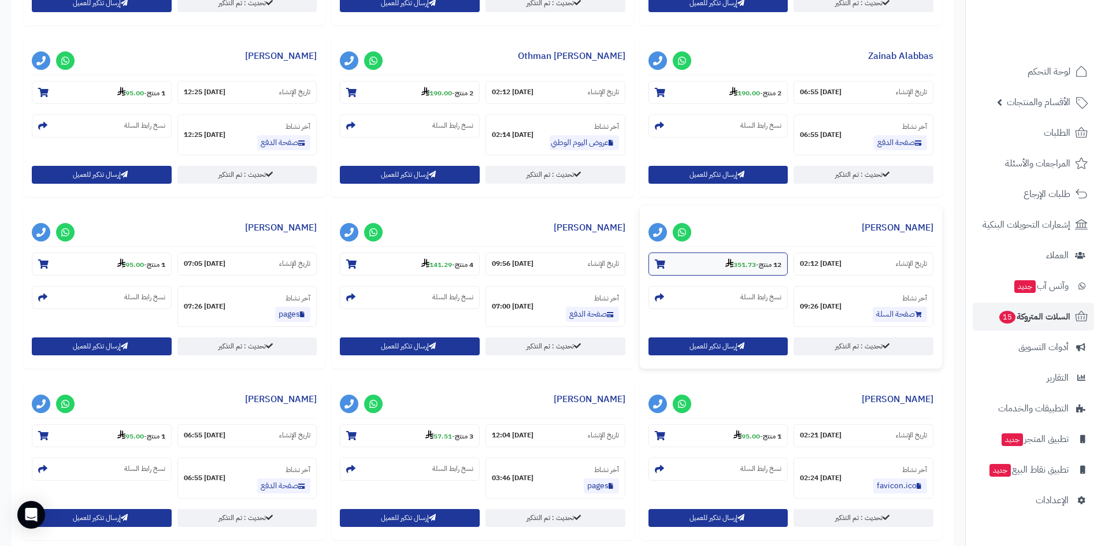
click at [738, 262] on strong "351.73" at bounding box center [740, 264] width 31 height 10
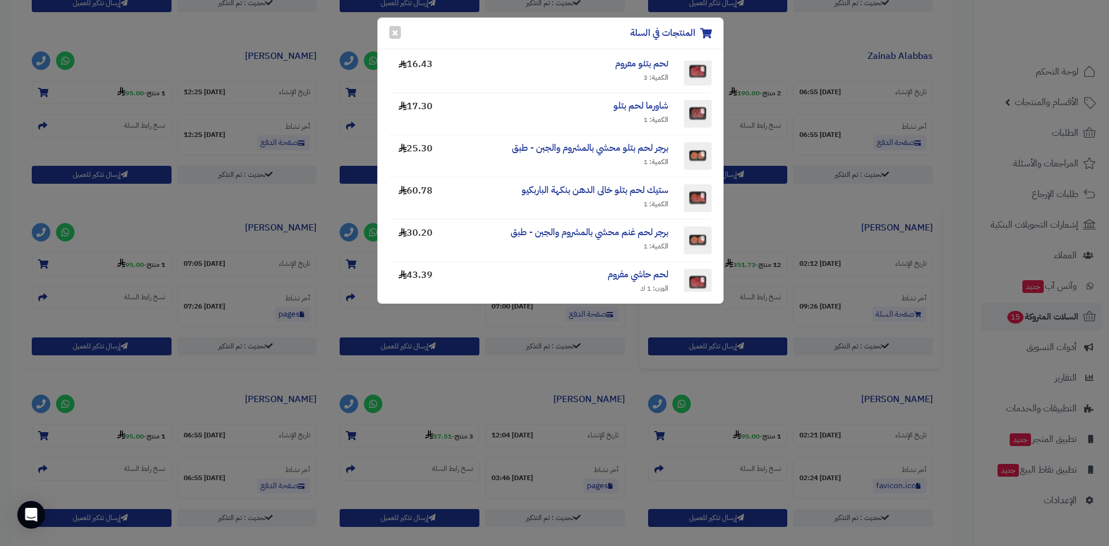
scroll to position [0, 0]
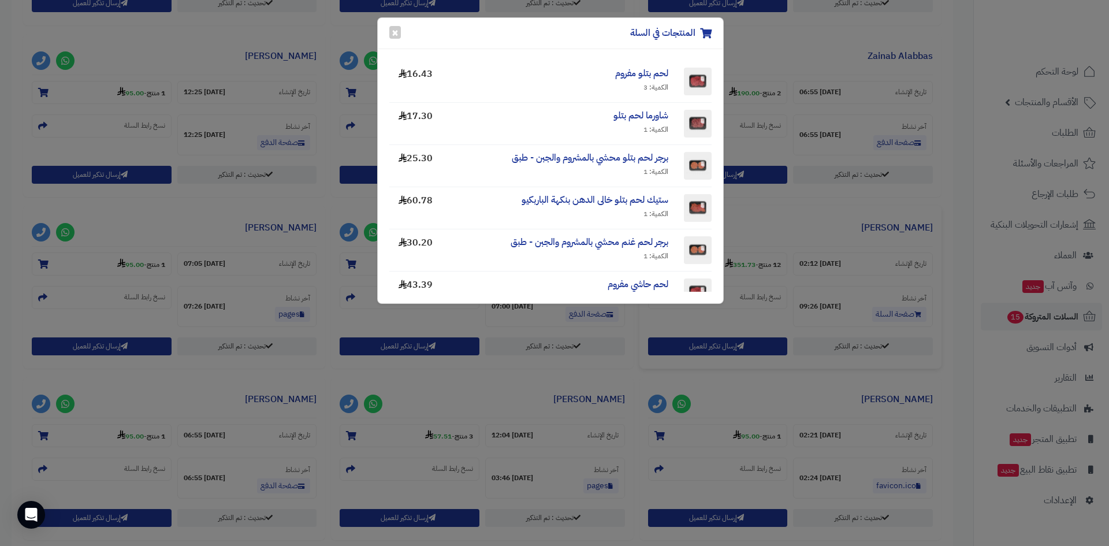
click at [388, 28] on div "المنتجات في السلة ×" at bounding box center [550, 33] width 345 height 31
click at [391, 28] on button "×" at bounding box center [395, 31] width 12 height 13
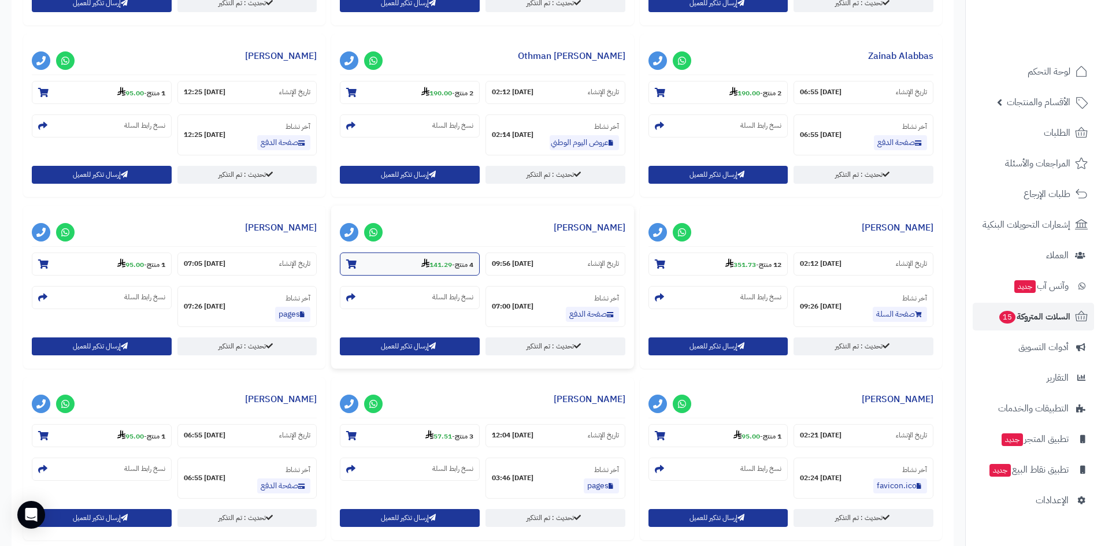
click at [443, 266] on strong "141.29" at bounding box center [436, 264] width 31 height 10
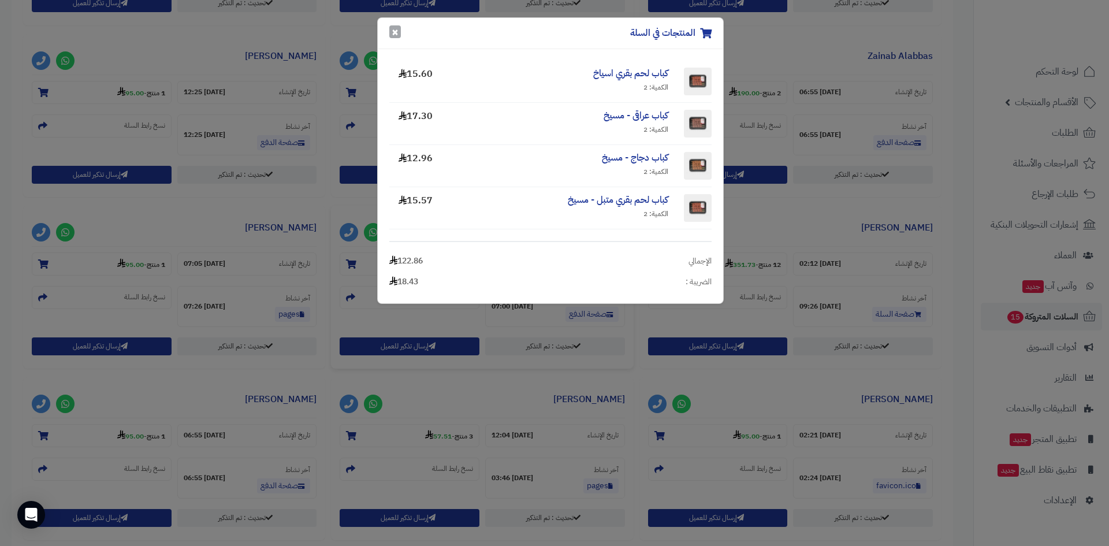
click at [393, 31] on button "×" at bounding box center [395, 31] width 12 height 13
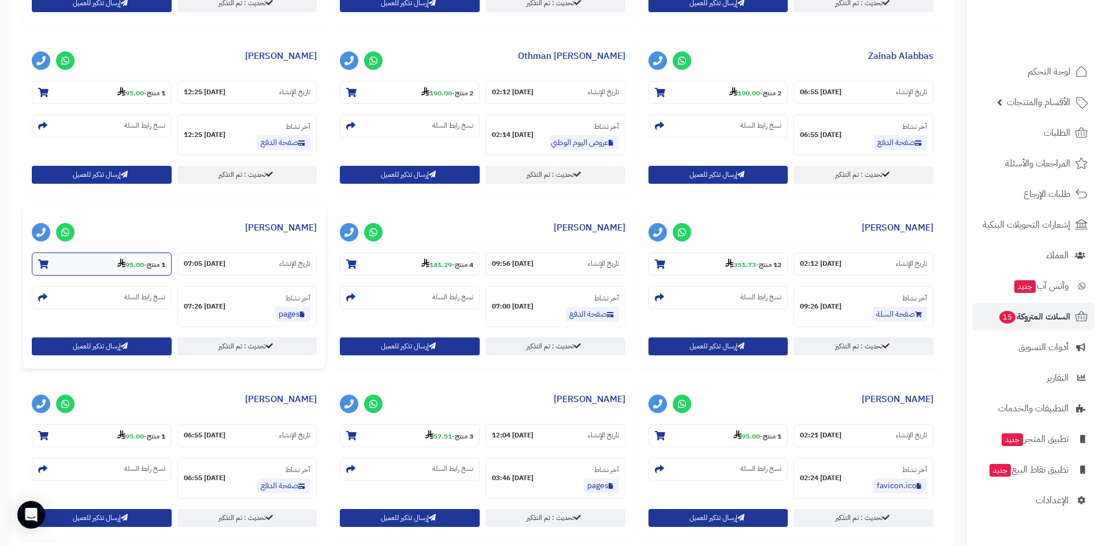
click at [120, 272] on section "1 منتج - 95.00" at bounding box center [102, 263] width 140 height 23
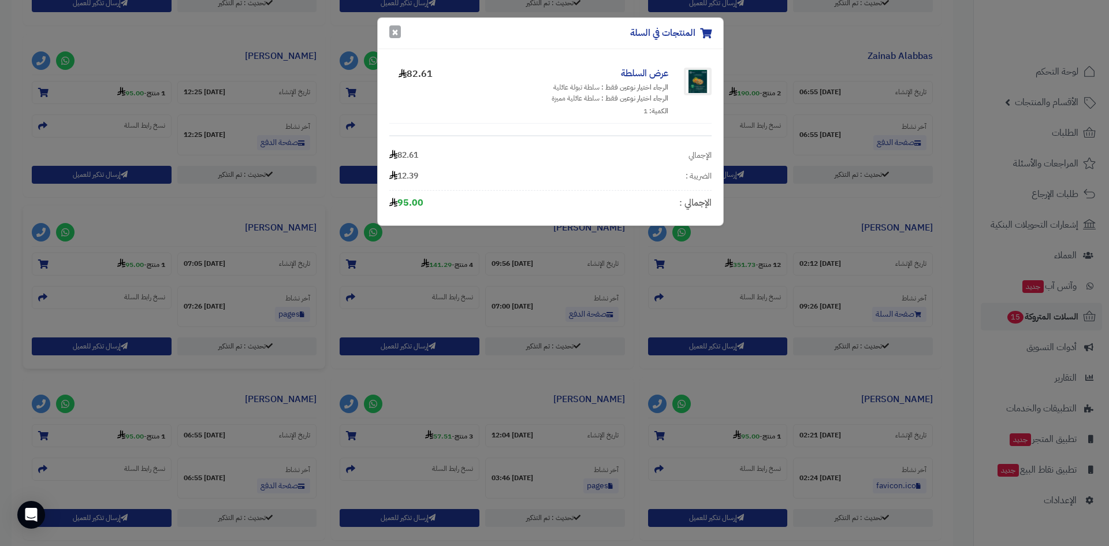
click at [398, 32] on button "×" at bounding box center [395, 31] width 12 height 13
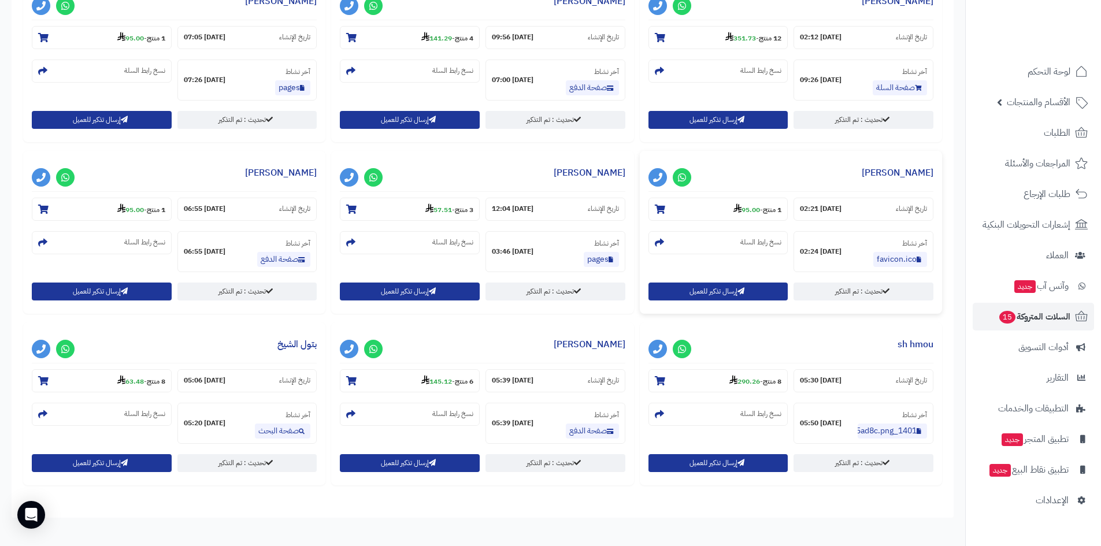
scroll to position [858, 0]
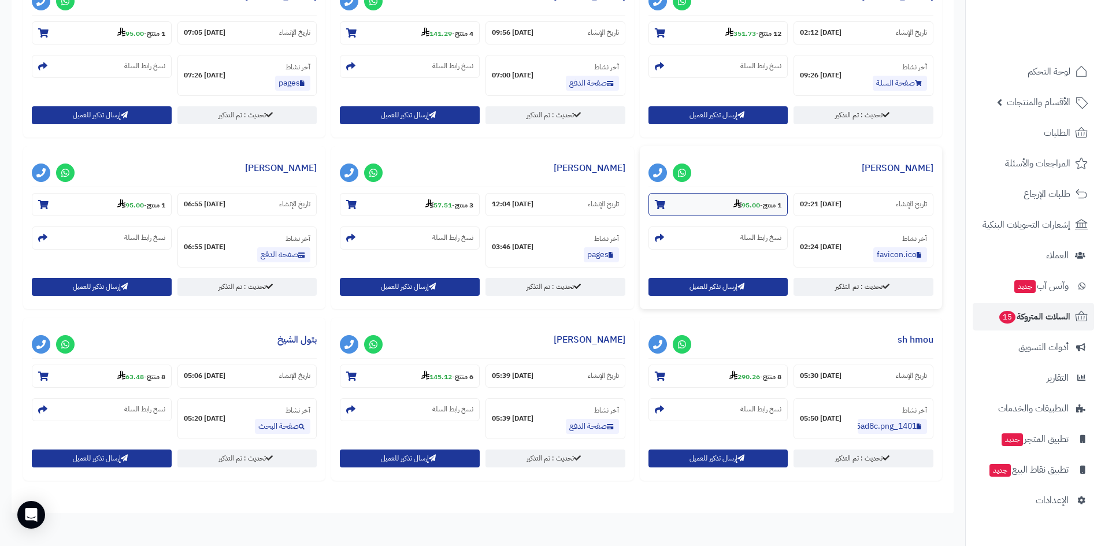
click at [756, 206] on strong "95.00" at bounding box center [746, 205] width 27 height 10
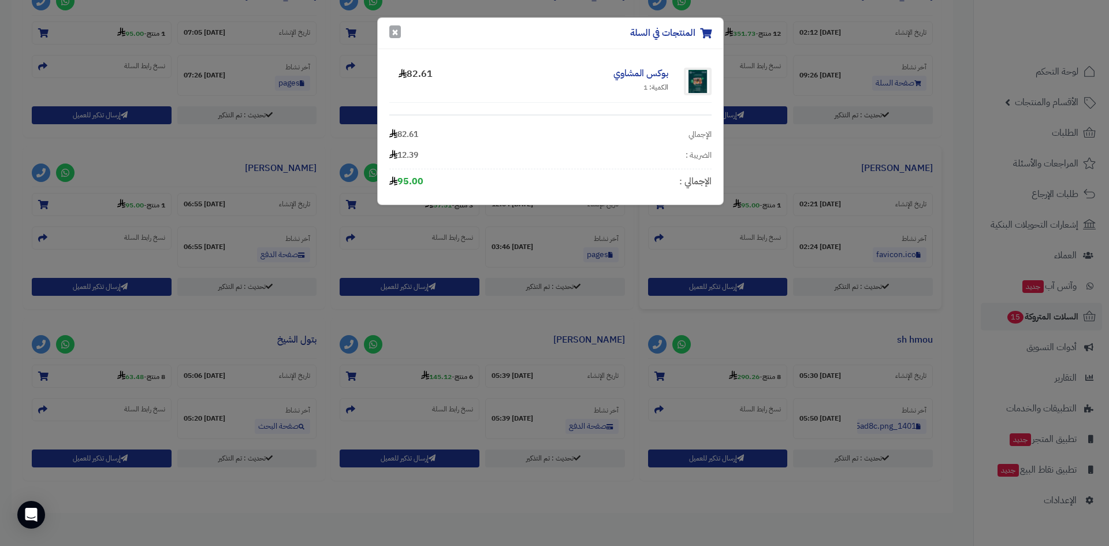
click at [394, 27] on button "×" at bounding box center [395, 31] width 12 height 13
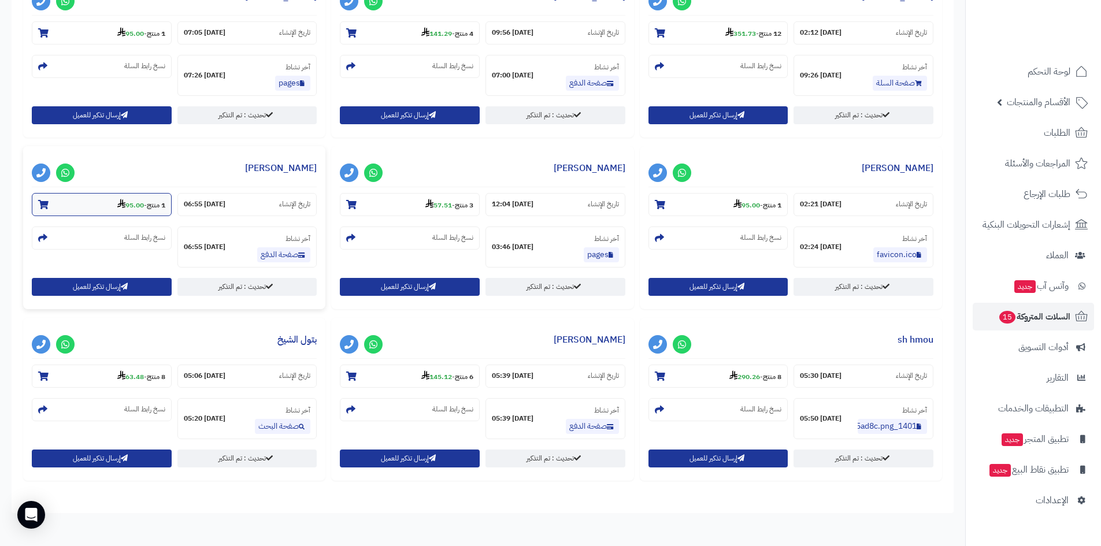
click at [117, 210] on strong "95.00" at bounding box center [130, 205] width 27 height 10
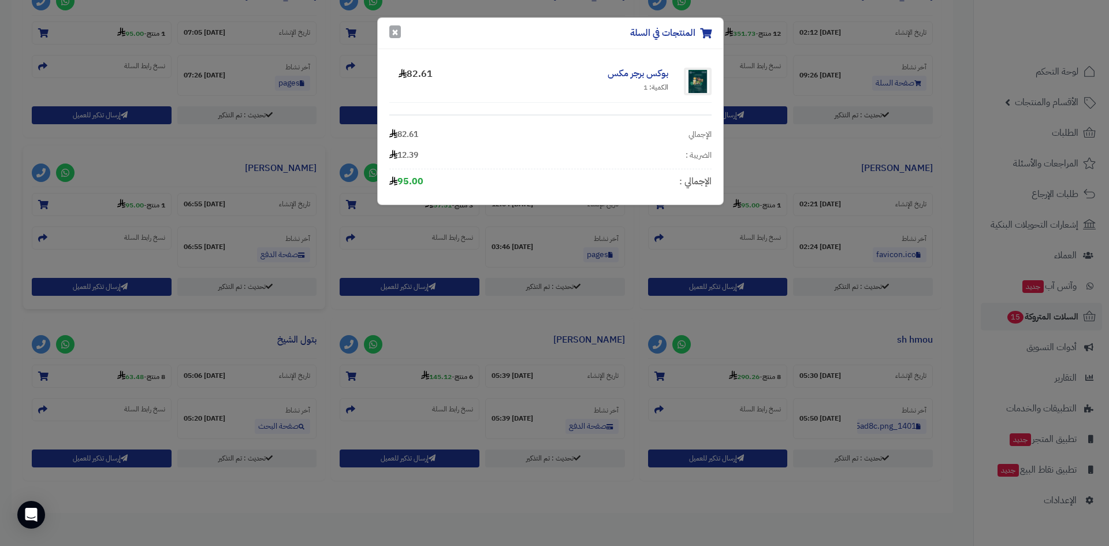
click at [396, 30] on button "×" at bounding box center [395, 31] width 12 height 13
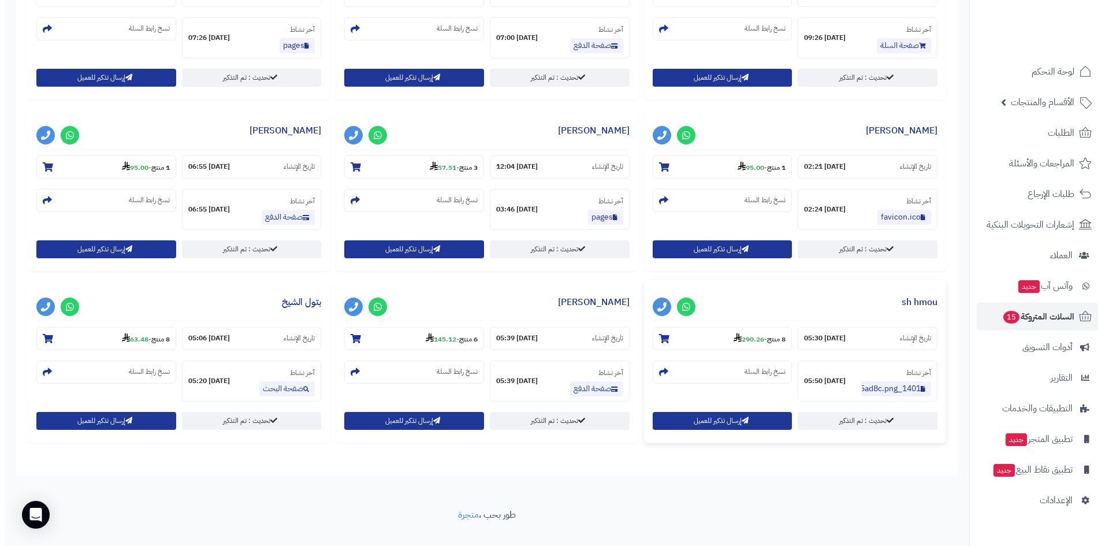
scroll to position [916, 0]
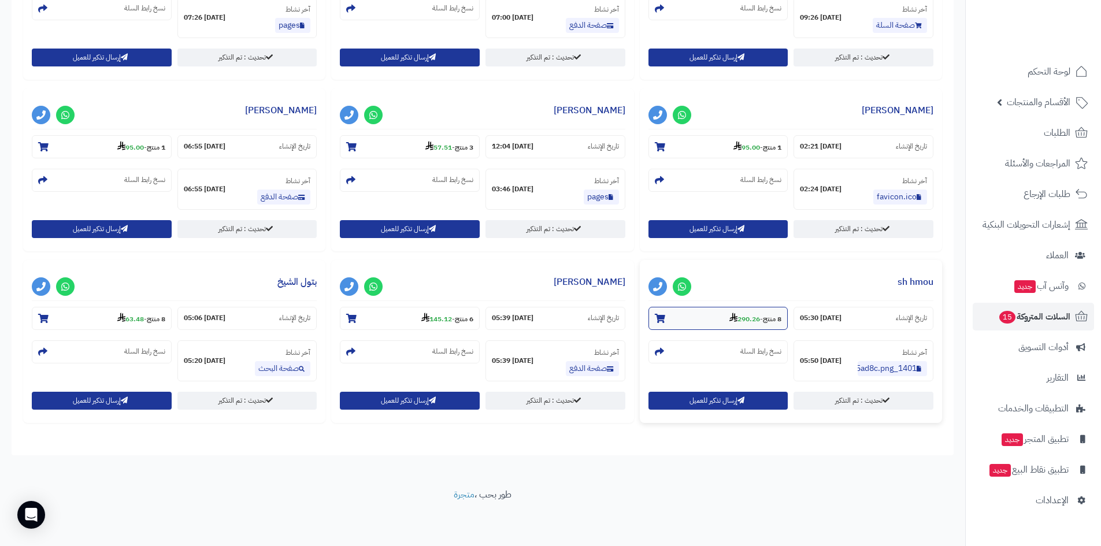
click at [753, 318] on strong "290.26" at bounding box center [744, 319] width 31 height 10
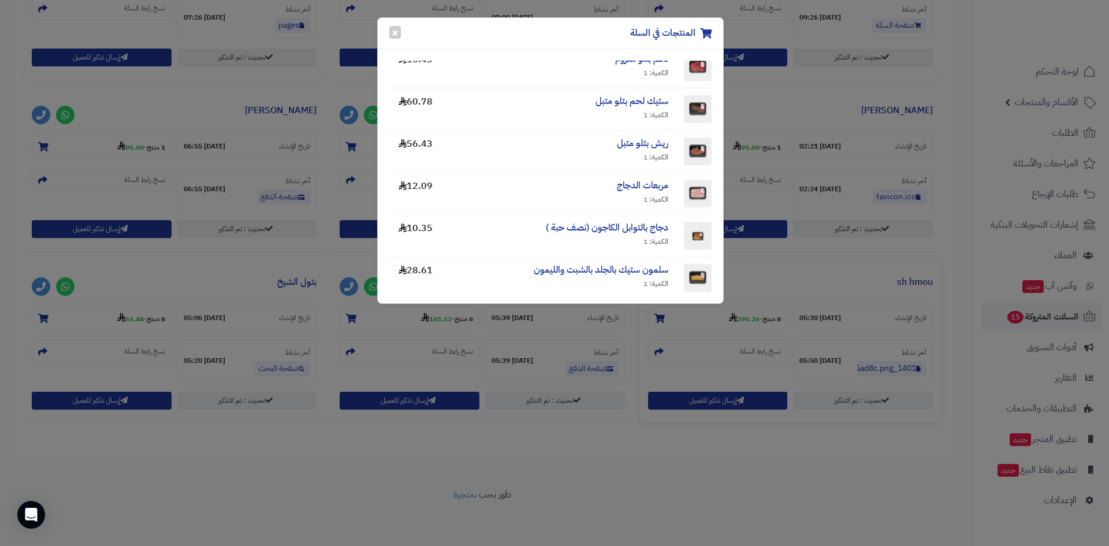
scroll to position [0, 0]
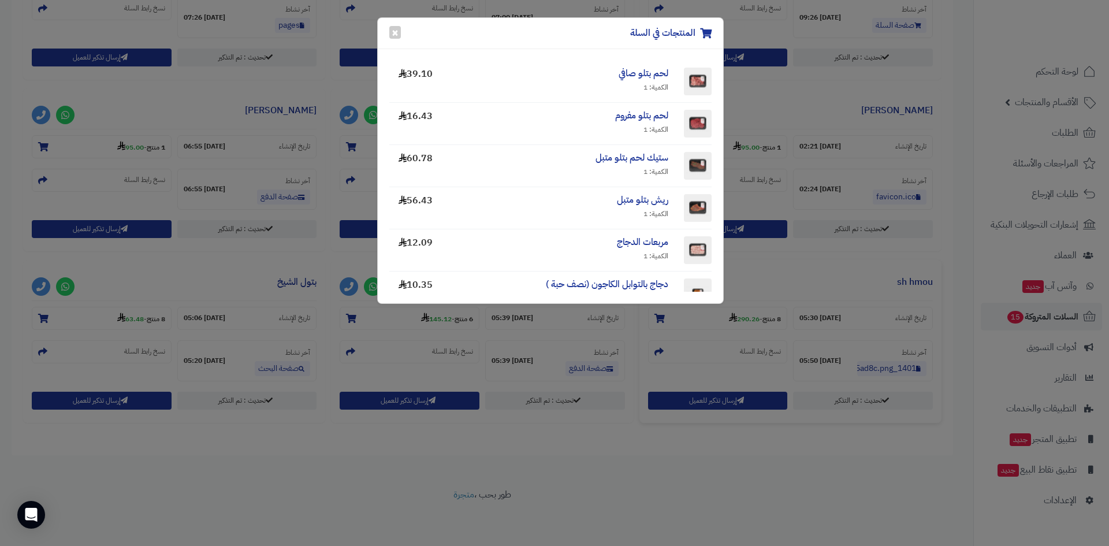
drag, startPoint x: 388, startPoint y: 28, endPoint x: 388, endPoint y: 35, distance: 6.9
click at [389, 28] on div "المنتجات في السلة ×" at bounding box center [550, 33] width 345 height 31
click at [393, 31] on button "×" at bounding box center [395, 31] width 12 height 13
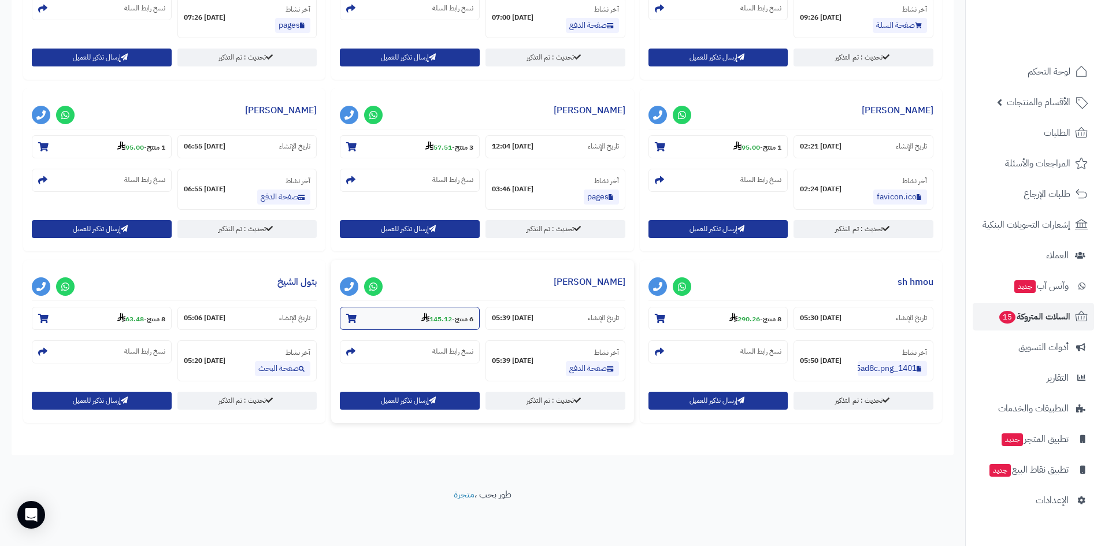
click at [411, 324] on section "6 منتج - 145.12" at bounding box center [410, 318] width 140 height 23
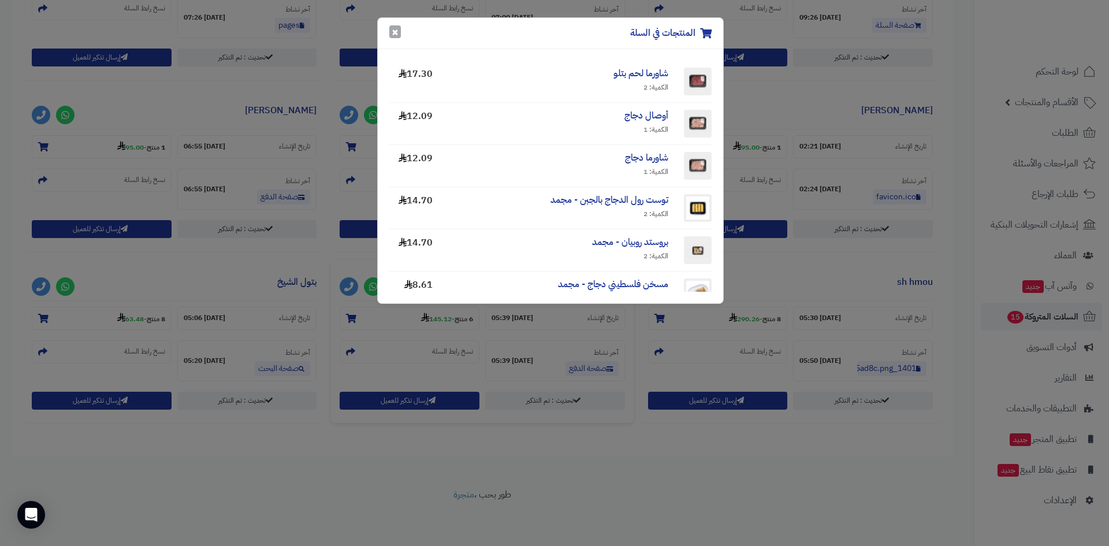
click at [395, 30] on button "×" at bounding box center [395, 31] width 12 height 13
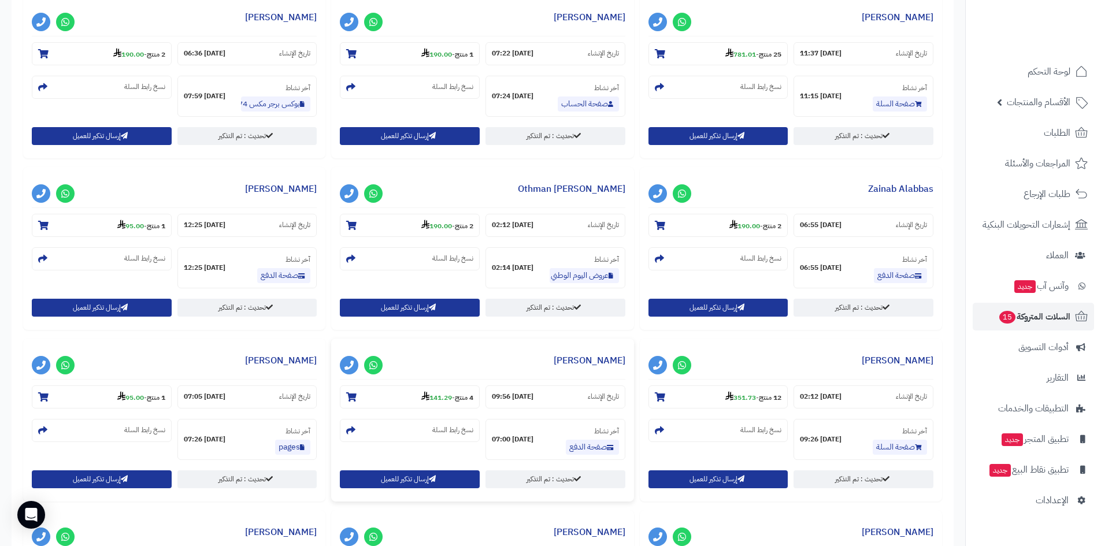
scroll to position [520, 0]
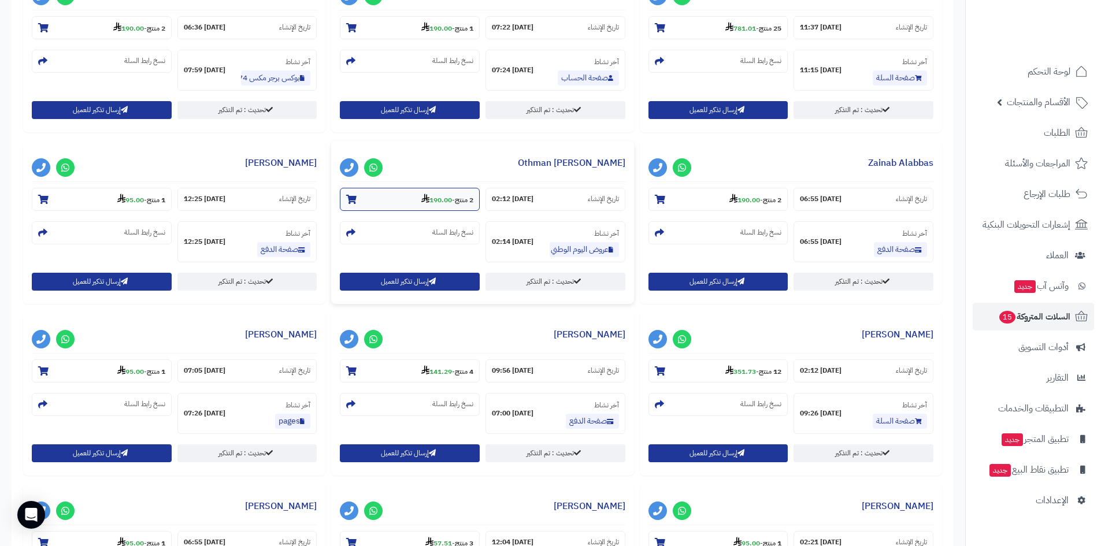
click at [452, 193] on section "2 منتج - 190.00" at bounding box center [410, 199] width 140 height 23
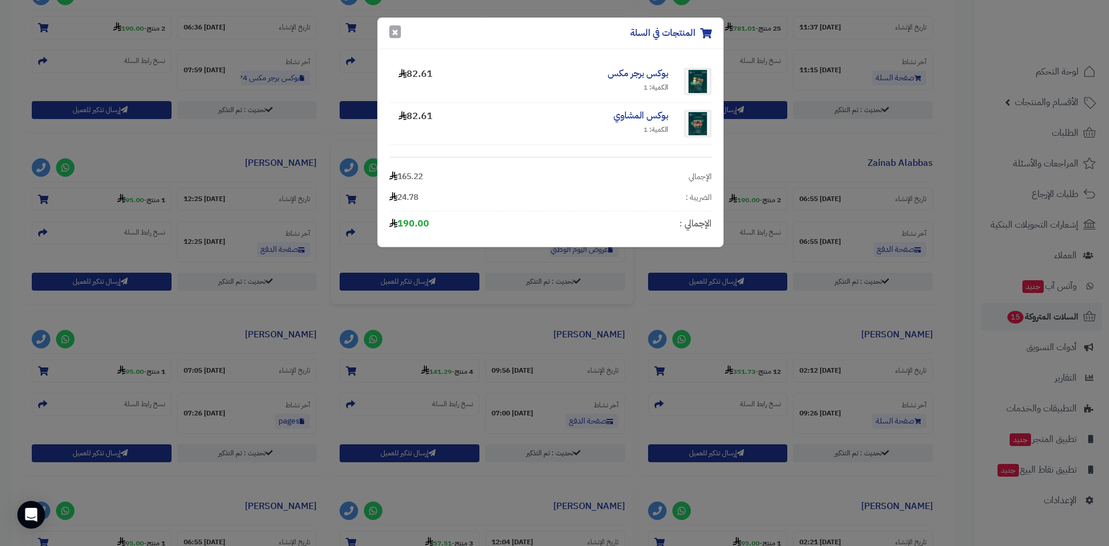
click at [389, 34] on button "×" at bounding box center [395, 31] width 12 height 13
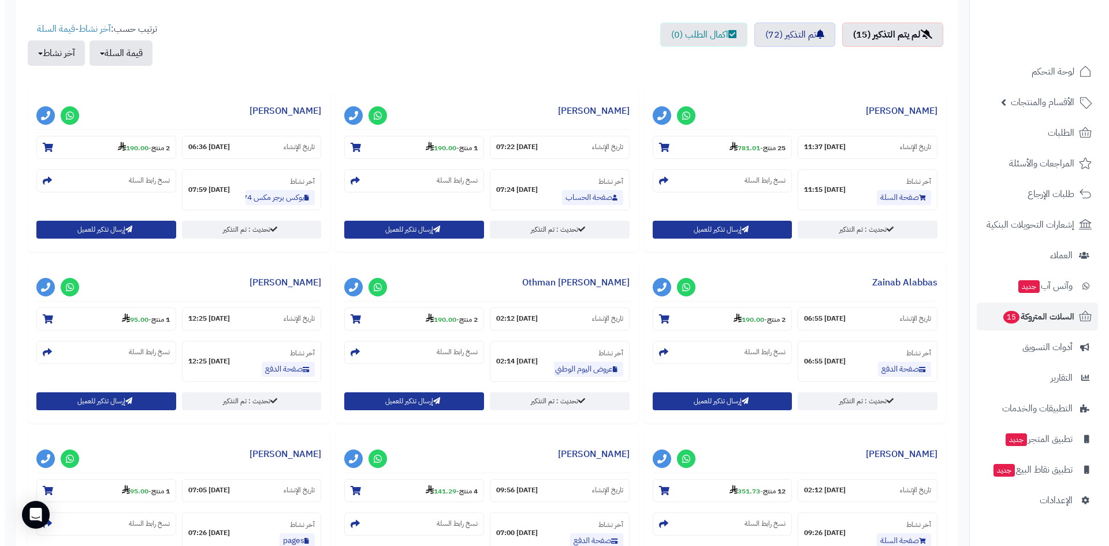
scroll to position [173, 0]
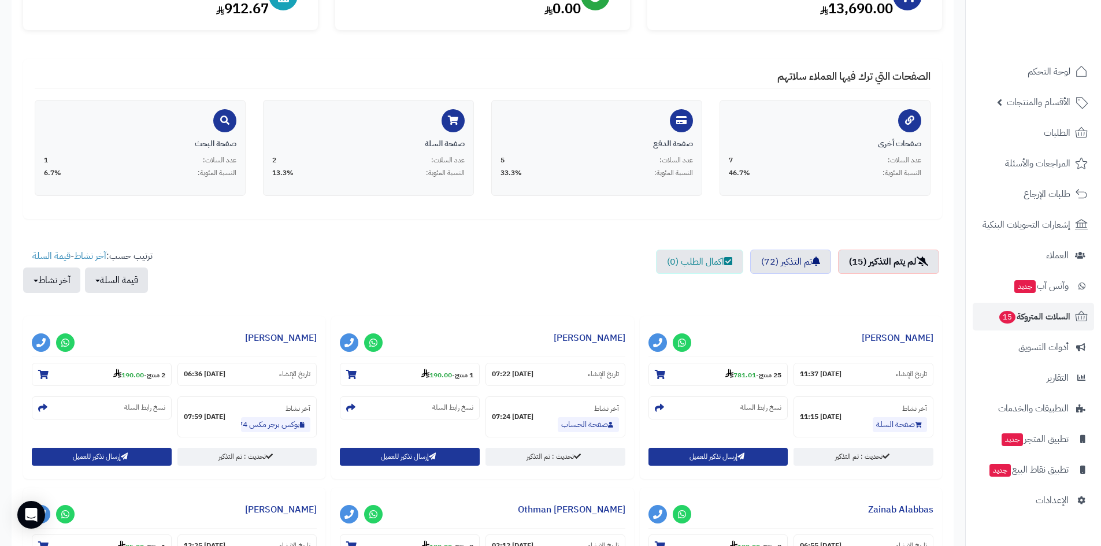
drag, startPoint x: 282, startPoint y: 329, endPoint x: 314, endPoint y: 281, distance: 57.5
click at [314, 281] on ul "لم يتم التذكير (15) تم التذكير (72) اكمال الطلب (0)" at bounding box center [482, 277] width 919 height 55
drag, startPoint x: 314, startPoint y: 281, endPoint x: 348, endPoint y: 251, distance: 45.0
click at [321, 275] on ul "لم يتم التذكير (15) تم التذكير (72) اكمال الطلب (0)" at bounding box center [482, 277] width 919 height 55
drag, startPoint x: 284, startPoint y: 280, endPoint x: 0, endPoint y: 485, distance: 350.0
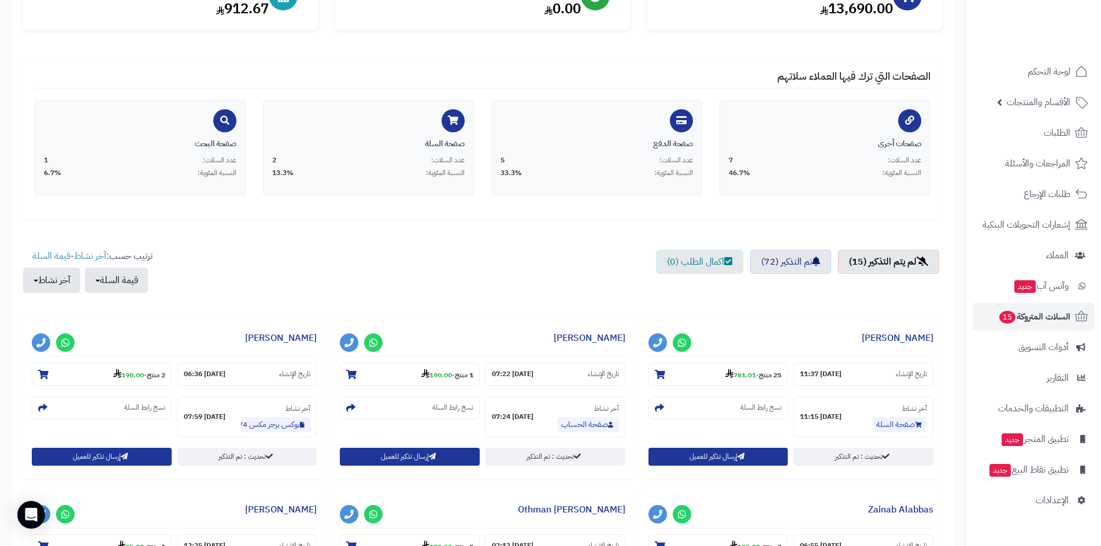
click at [0, 485] on div "تم إرسال التذكيرات بنجاح ! × السلات المتروكة حملات التذكير التلقائية الاحصائيات…" at bounding box center [482, 554] width 965 height 1287
click at [2, 483] on div "تم إرسال التذكيرات بنجاح ! × السلات المتروكة حملات التذكير التلقائية الاحصائيات…" at bounding box center [482, 554] width 965 height 1287
drag, startPoint x: 19, startPoint y: 459, endPoint x: 322, endPoint y: 253, distance: 366.3
click at [319, 254] on div "تم إرسال التذكيرات بنجاح ! × السلات المتروكة حملات التذكير التلقائية الاحصائيات…" at bounding box center [482, 554] width 965 height 1287
click at [322, 253] on ul "لم يتم التذكير (15) تم التذكير (72) اكمال الطلب (0)" at bounding box center [482, 277] width 919 height 55
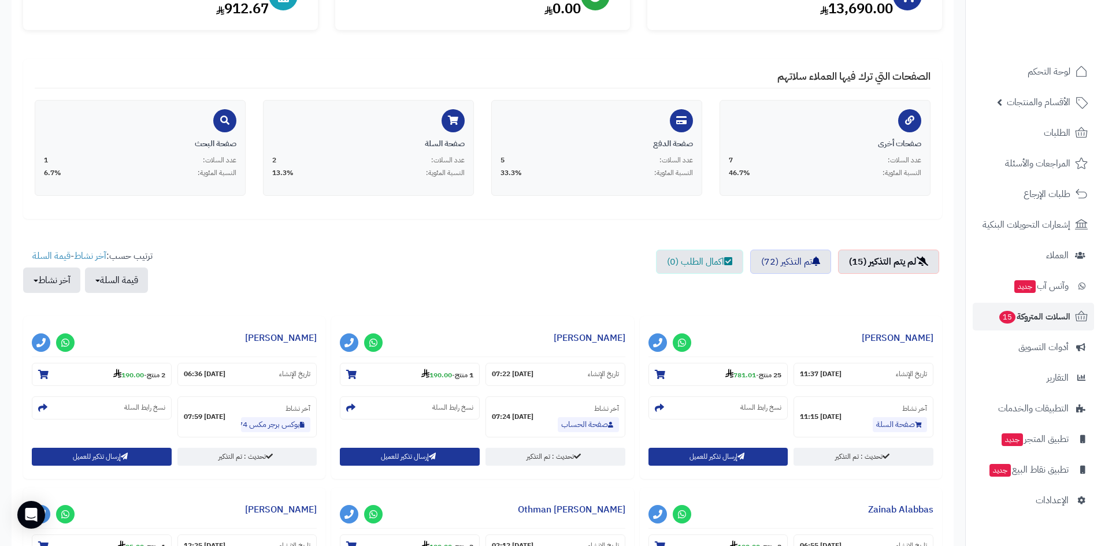
drag, startPoint x: 324, startPoint y: 252, endPoint x: 2, endPoint y: 467, distance: 386.5
click at [2, 467] on div "تم إرسال التذكيرات بنجاح ! × السلات المتروكة حملات التذكير التلقائية الاحصائيات…" at bounding box center [482, 554] width 965 height 1287
click at [576, 250] on ul "لم يتم التذكير (15) تم التذكير (72) اكمال الطلب (0)" at bounding box center [482, 277] width 919 height 55
drag, startPoint x: 727, startPoint y: 258, endPoint x: 875, endPoint y: 229, distance: 151.1
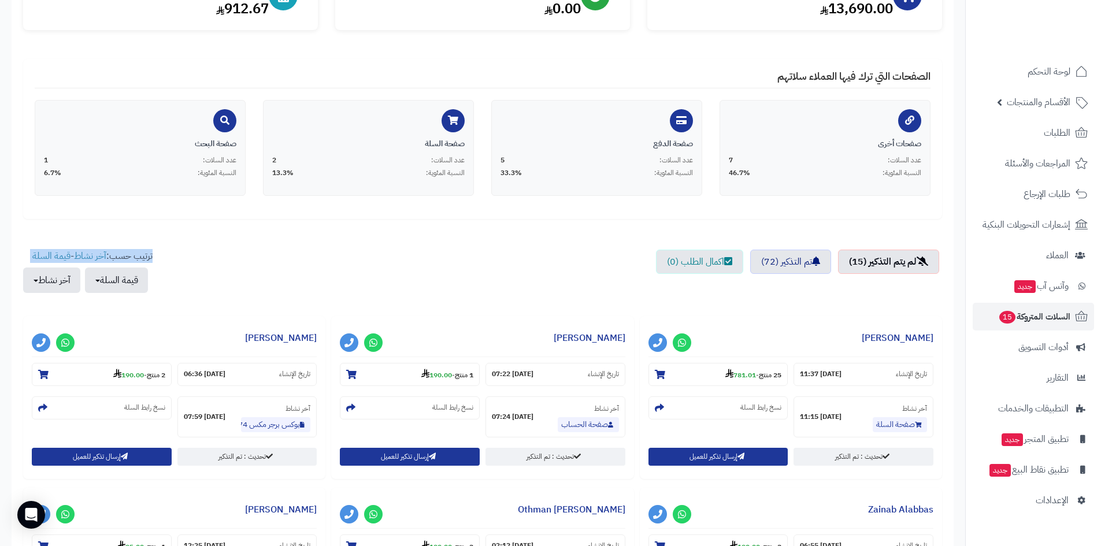
click at [736, 369] on small "25 منتج - 781.01" at bounding box center [753, 375] width 56 height 12
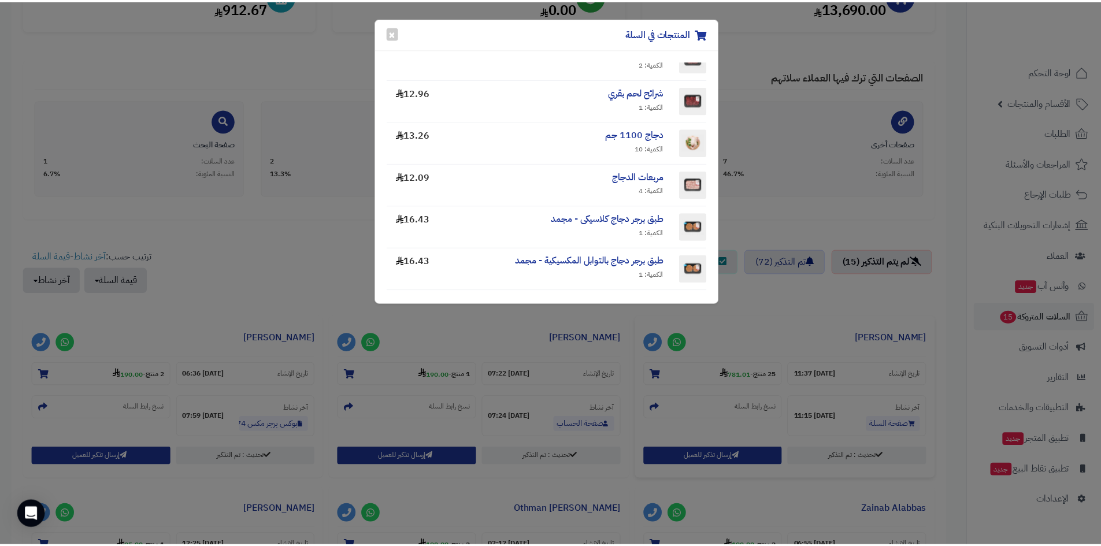
scroll to position [0, 0]
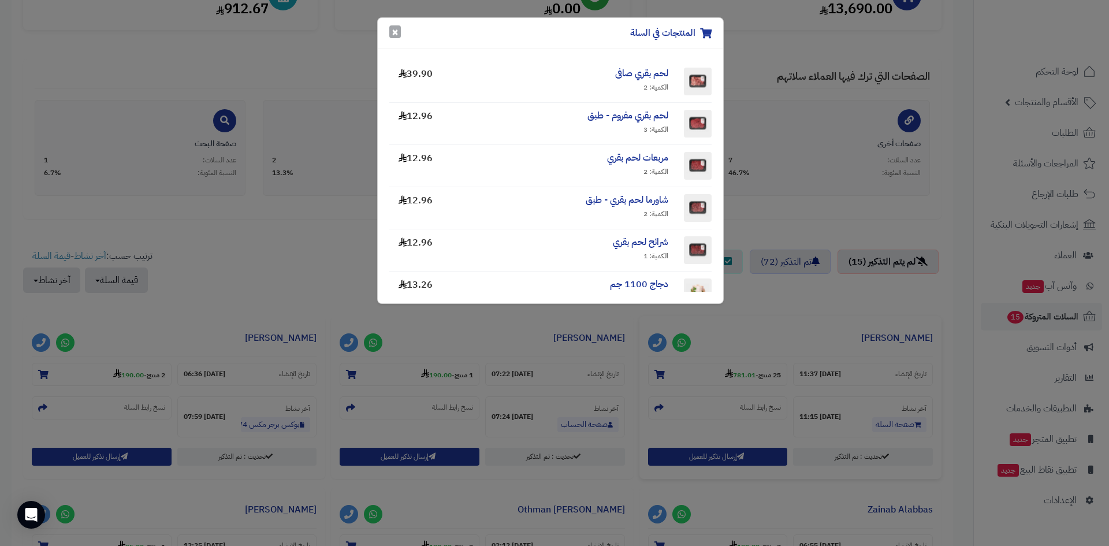
click at [397, 38] on button "×" at bounding box center [395, 31] width 12 height 13
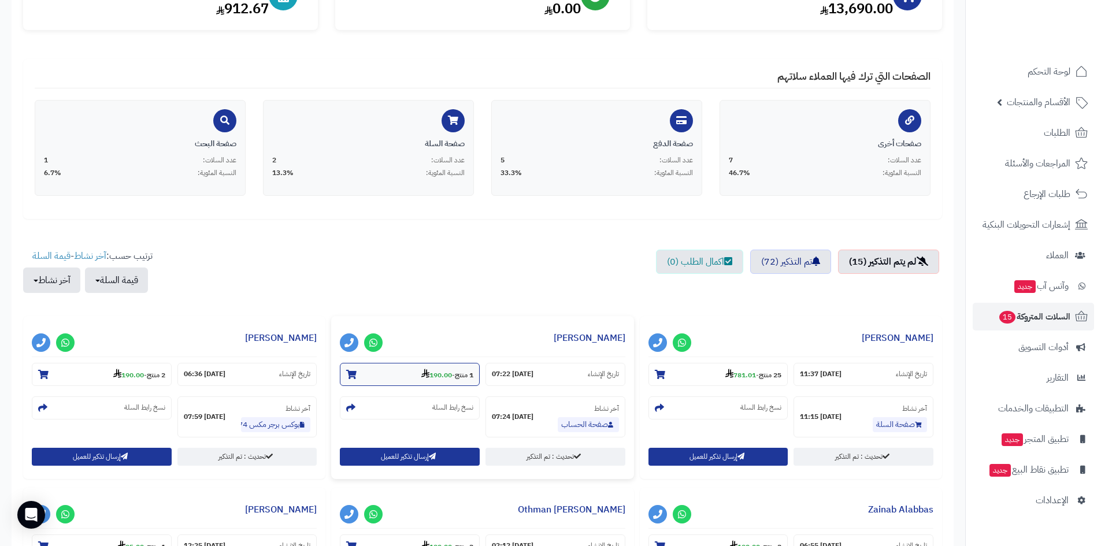
click at [459, 370] on strong "1 منتج" at bounding box center [464, 375] width 18 height 10
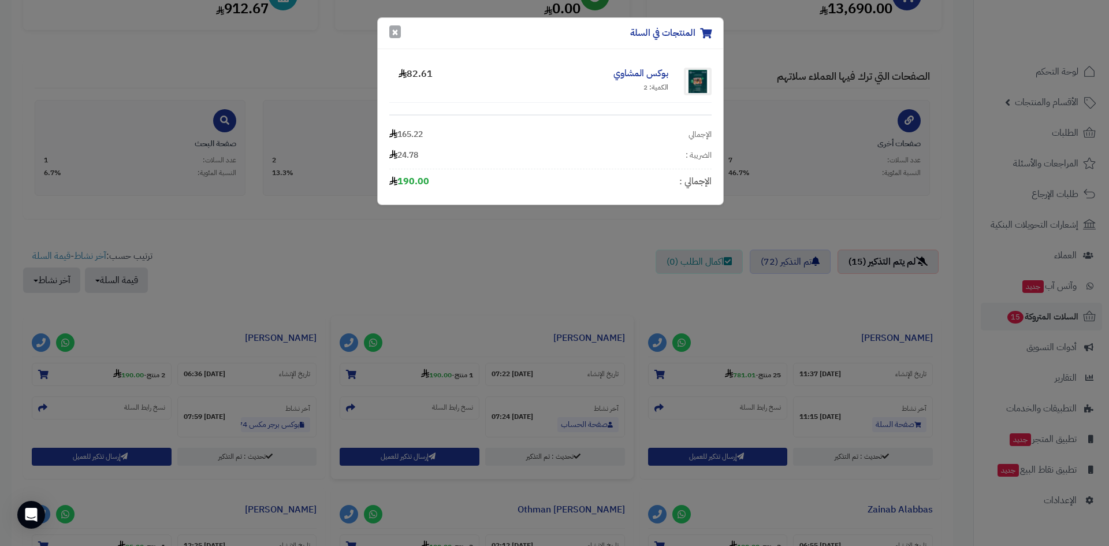
click at [394, 29] on button "×" at bounding box center [395, 31] width 12 height 13
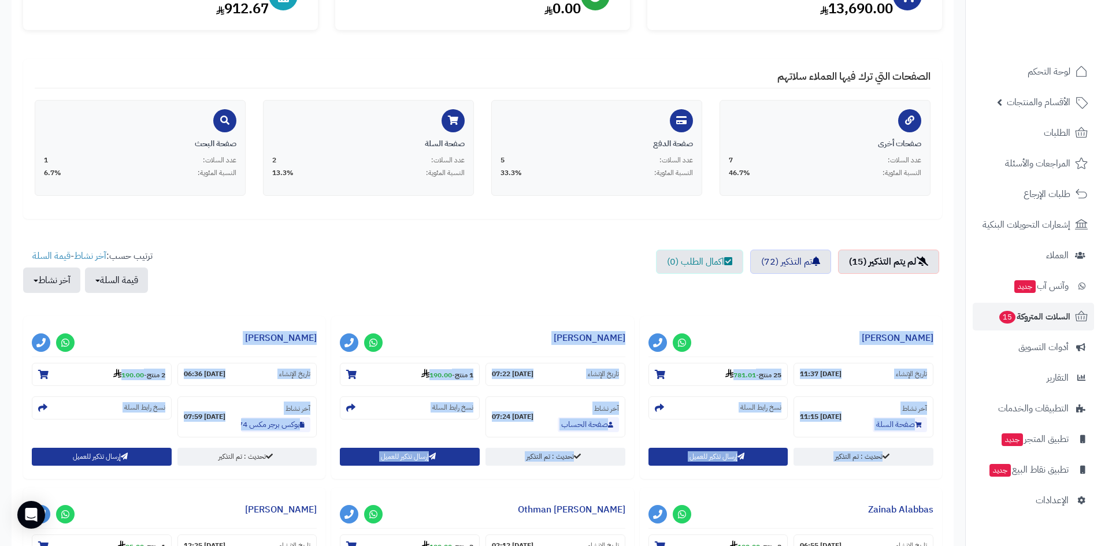
drag, startPoint x: 497, startPoint y: 259, endPoint x: 311, endPoint y: 480, distance: 288.7
click at [312, 480] on div "**********" at bounding box center [174, 402] width 308 height 172
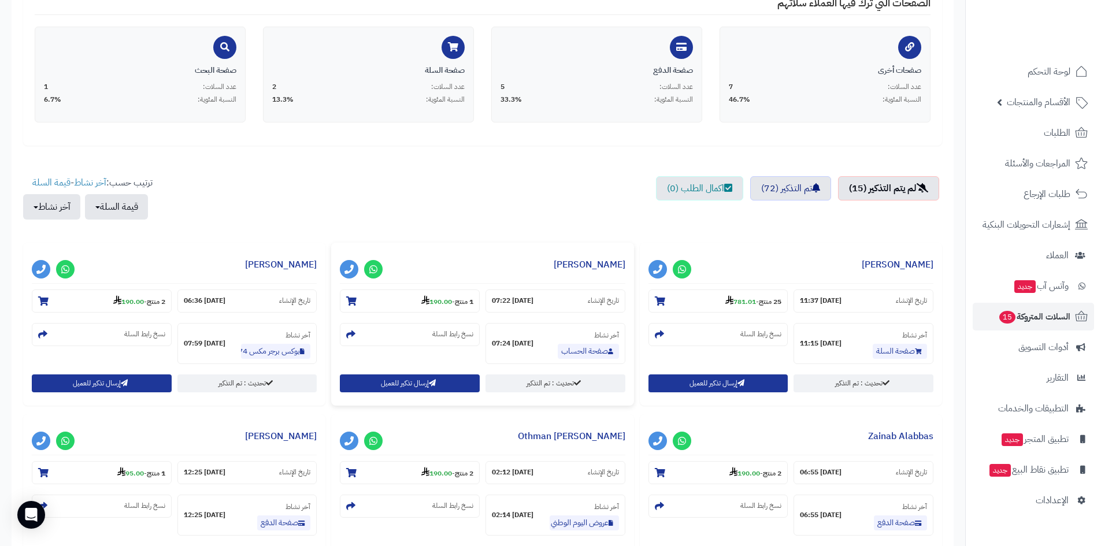
scroll to position [462, 0]
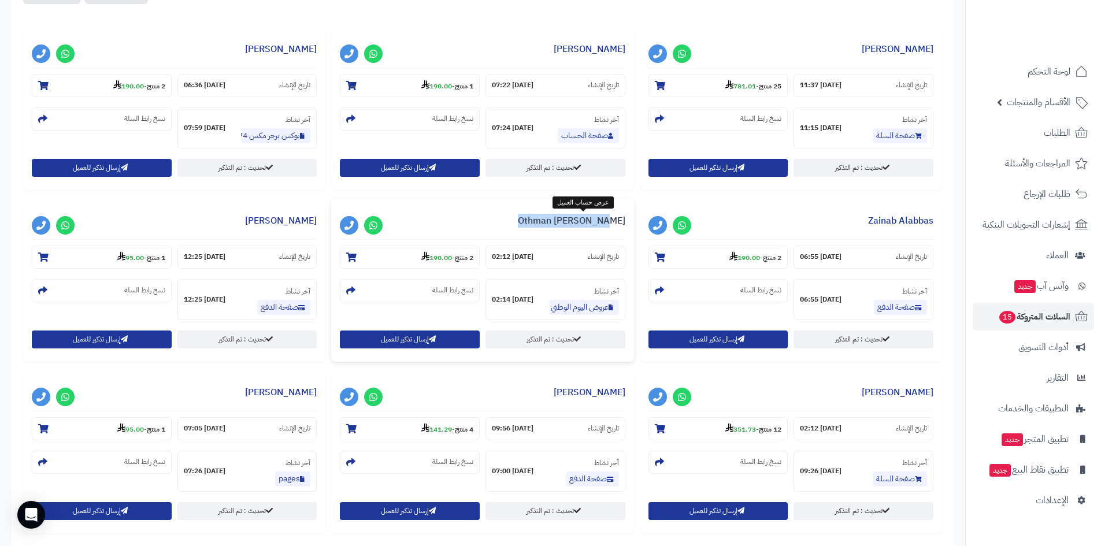
drag, startPoint x: 538, startPoint y: 219, endPoint x: 624, endPoint y: 225, distance: 85.7
click at [624, 225] on h3 "Othman Al Maidhan" at bounding box center [482, 223] width 285 height 32
click at [624, 225] on link "Othman Al Maidhan" at bounding box center [571, 221] width 107 height 14
click at [303, 189] on div "**********" at bounding box center [174, 108] width 302 height 163
click at [274, 220] on link "Narjess Ahmed" at bounding box center [281, 221] width 72 height 14
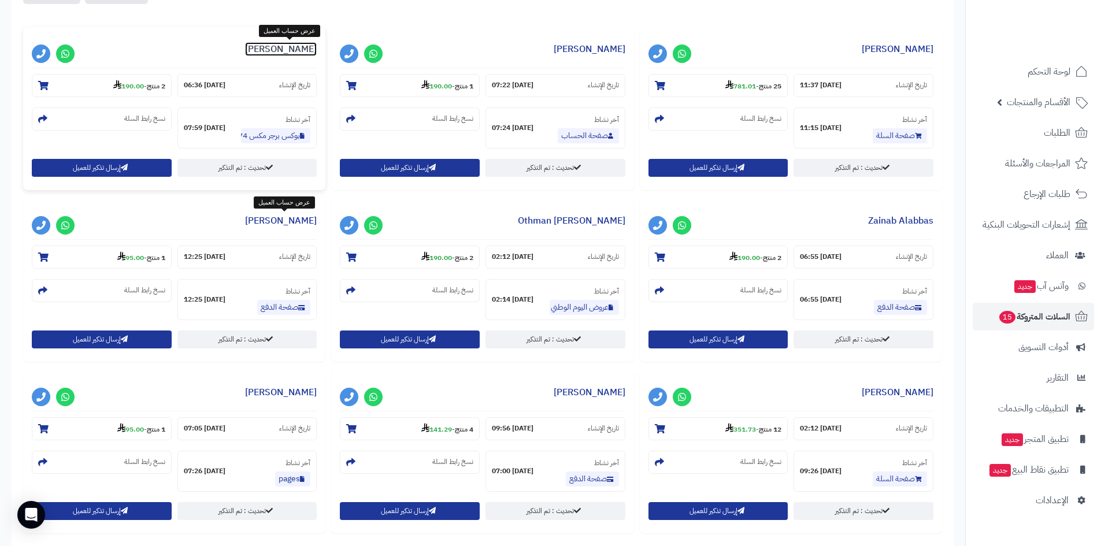
click at [281, 42] on link "[PERSON_NAME]" at bounding box center [281, 49] width 72 height 14
click at [914, 218] on link "Zainab Alabbas" at bounding box center [900, 221] width 65 height 14
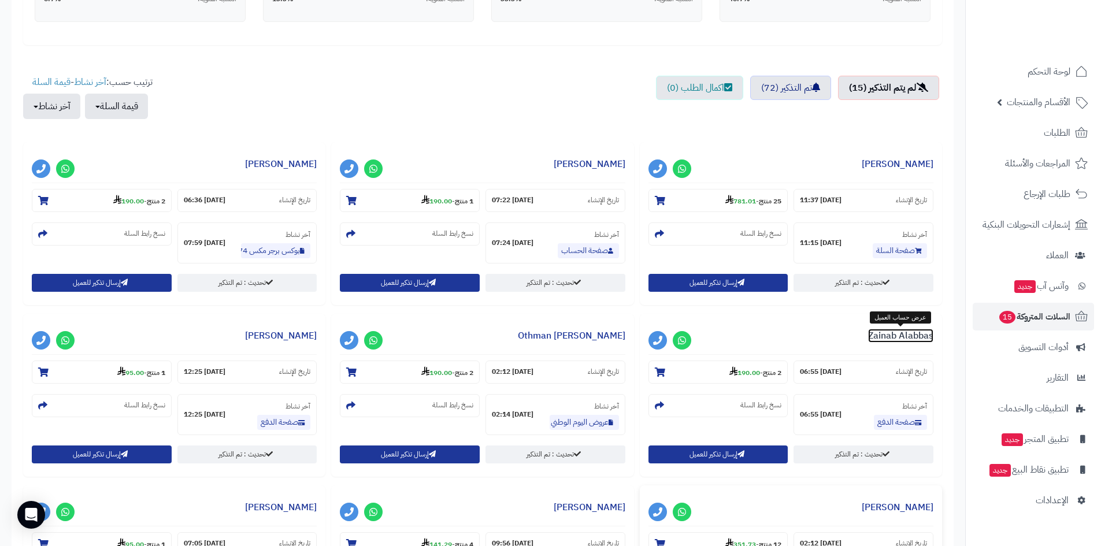
scroll to position [347, 0]
click at [44, 108] on button "آخر نشاط" at bounding box center [51, 106] width 57 height 25
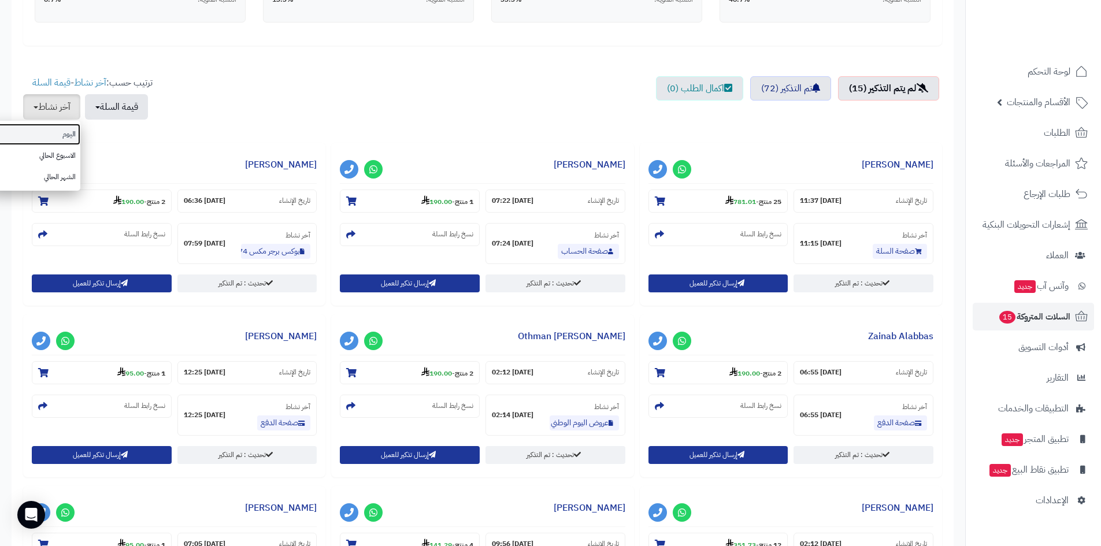
click at [43, 137] on link "اليوم" at bounding box center [34, 134] width 92 height 21
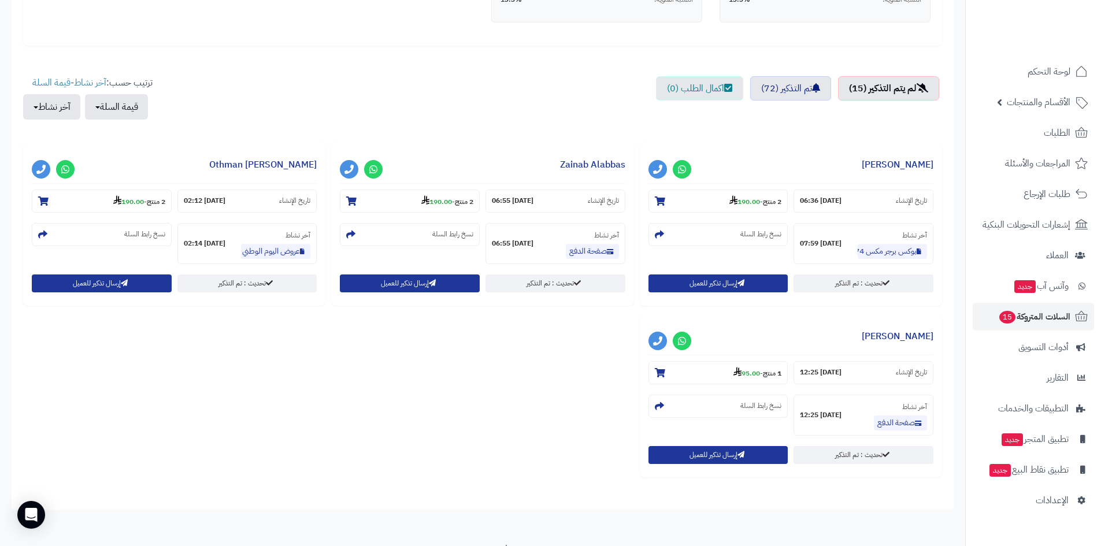
click at [396, 474] on div "**********" at bounding box center [482, 314] width 924 height 343
click at [65, 114] on button "آخر نشاط" at bounding box center [51, 106] width 57 height 25
click at [64, 153] on link "الاسبوع الحالي" at bounding box center [34, 155] width 92 height 21
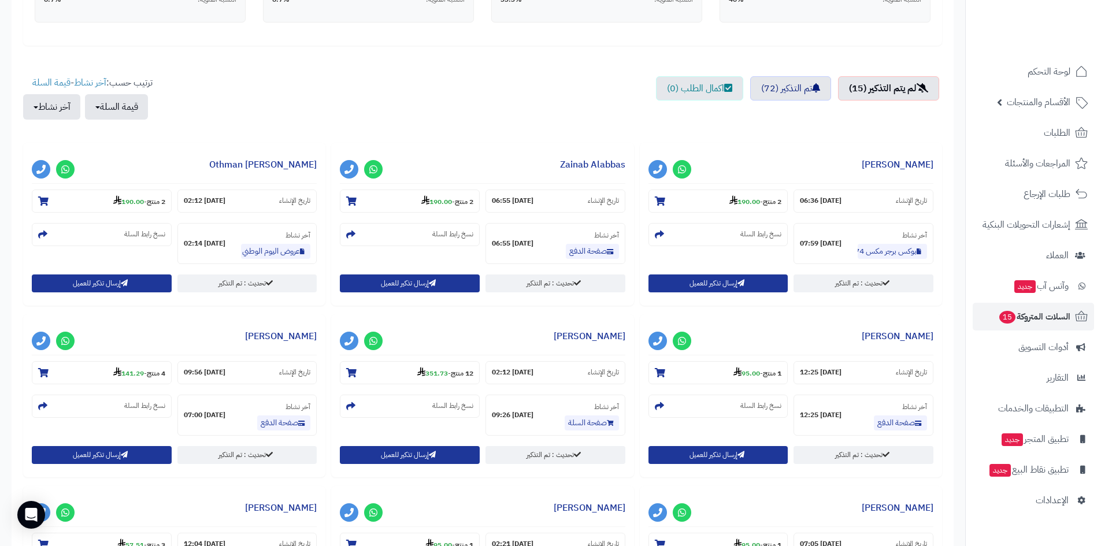
click at [511, 98] on ul "لم يتم التذكير (15) تم التذكير (72) اكمال الطلب (0)" at bounding box center [482, 103] width 919 height 55
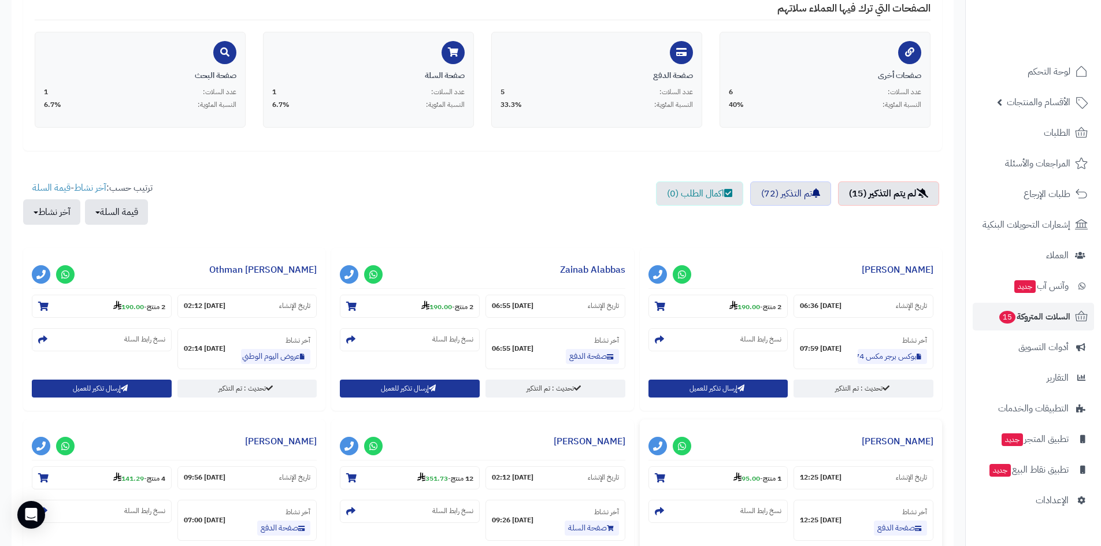
scroll to position [404, 0]
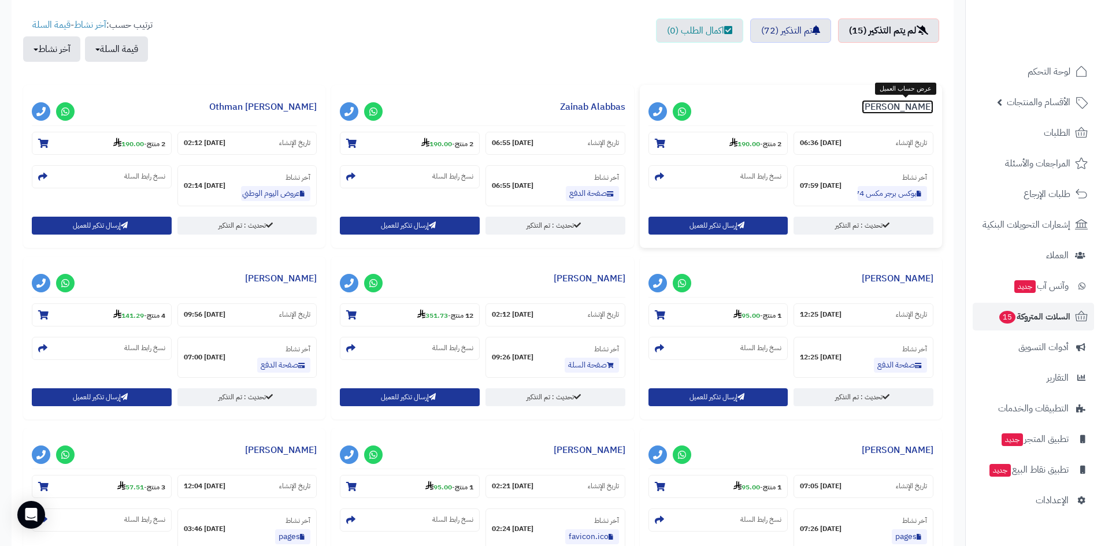
click at [899, 103] on link "[PERSON_NAME]" at bounding box center [897, 107] width 72 height 14
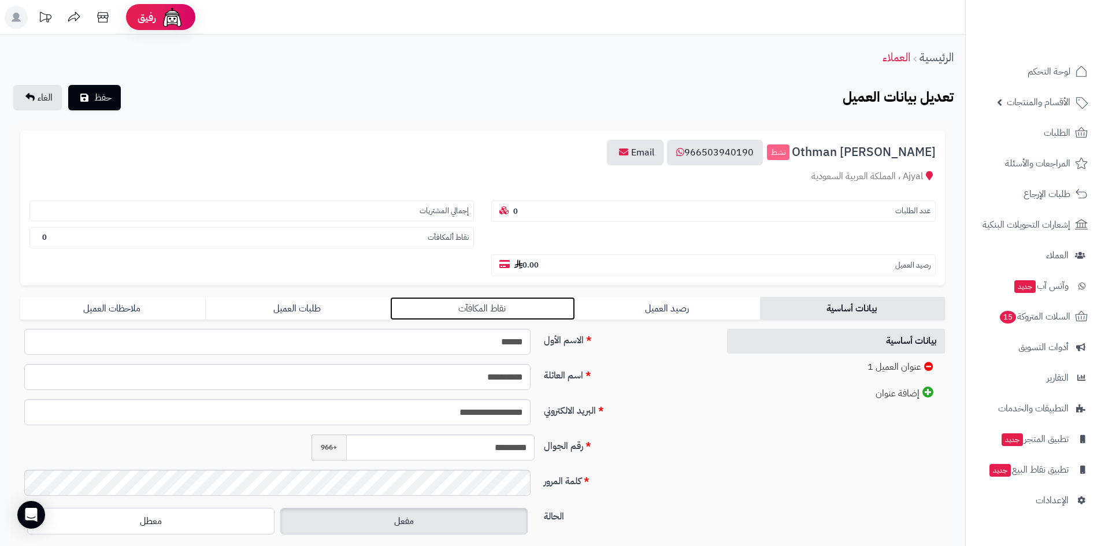
click at [522, 312] on link "نقاط المكافآت" at bounding box center [482, 308] width 185 height 23
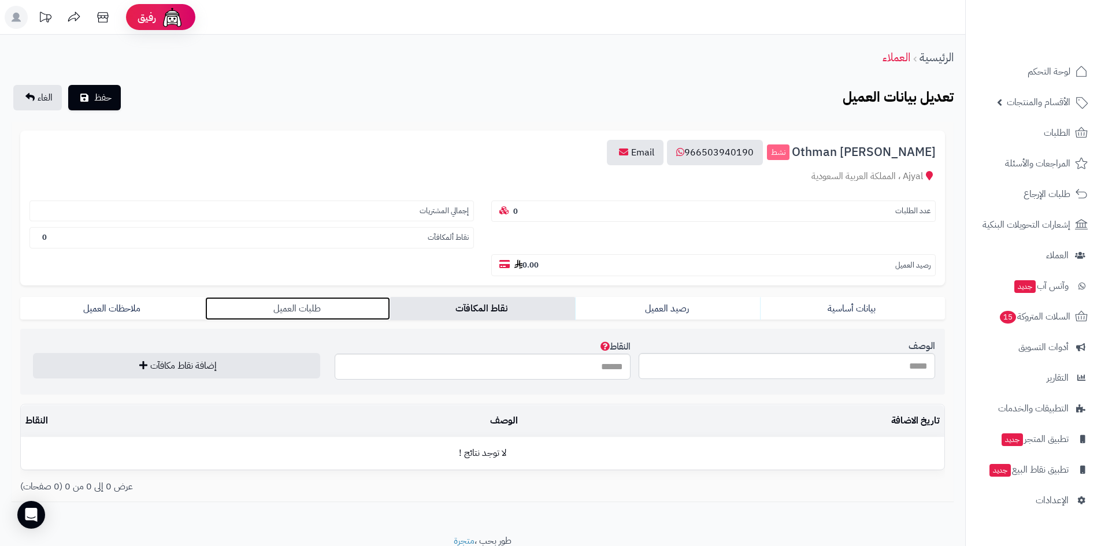
click at [302, 307] on link "طلبات العميل" at bounding box center [297, 308] width 185 height 23
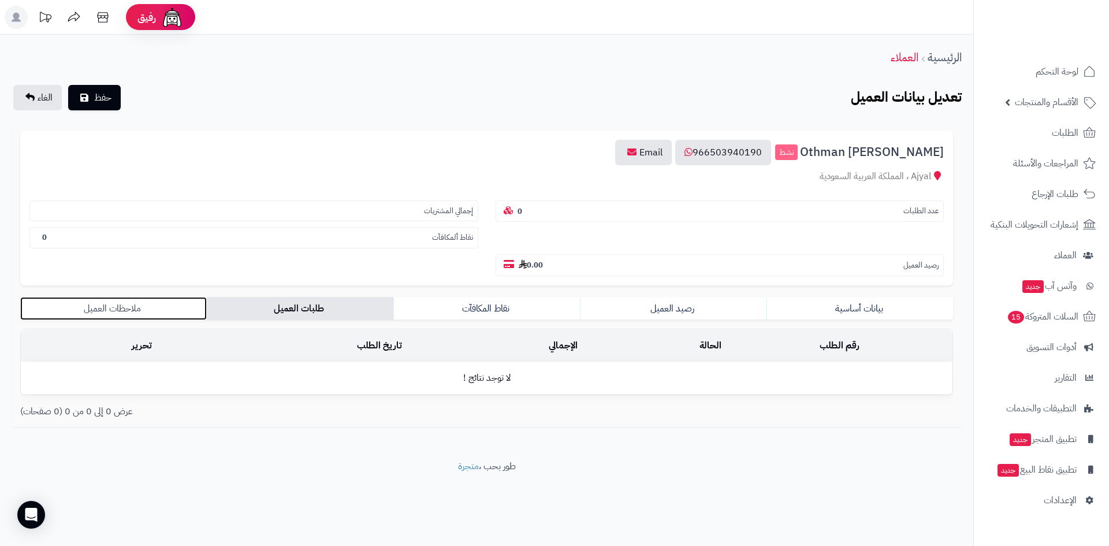
click at [173, 310] on link "ملاحظات العميل" at bounding box center [113, 308] width 187 height 23
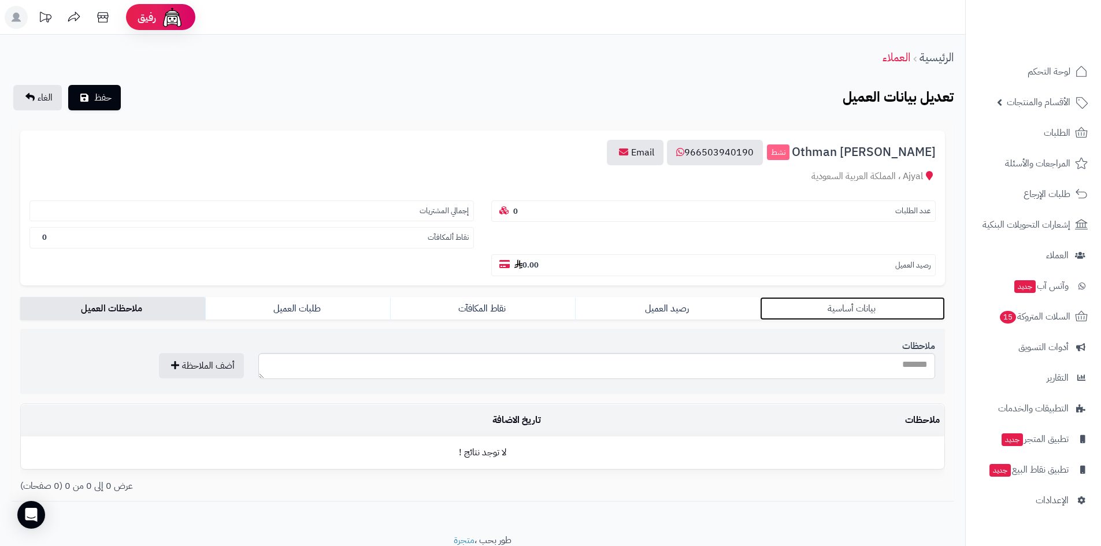
click at [819, 312] on link "بيانات أساسية" at bounding box center [852, 308] width 185 height 23
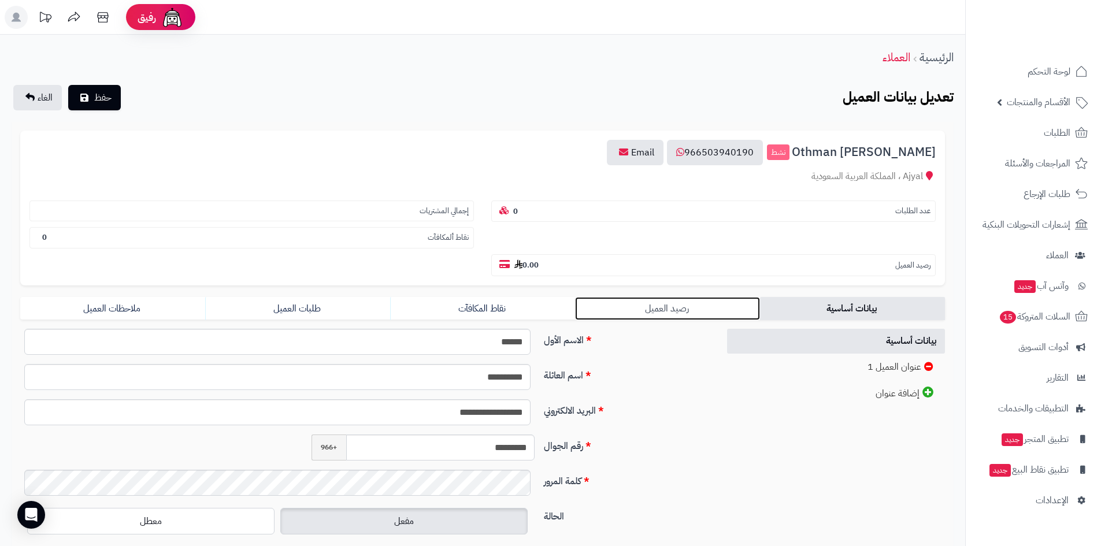
click at [701, 308] on link "رصيد العميل" at bounding box center [667, 308] width 185 height 23
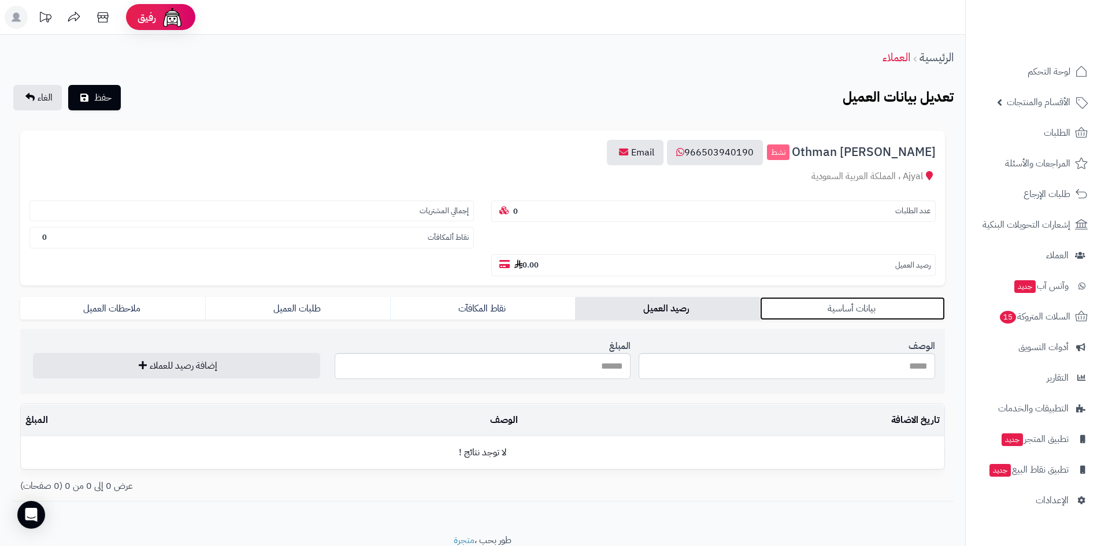
click at [803, 308] on link "بيانات أساسية" at bounding box center [852, 308] width 185 height 23
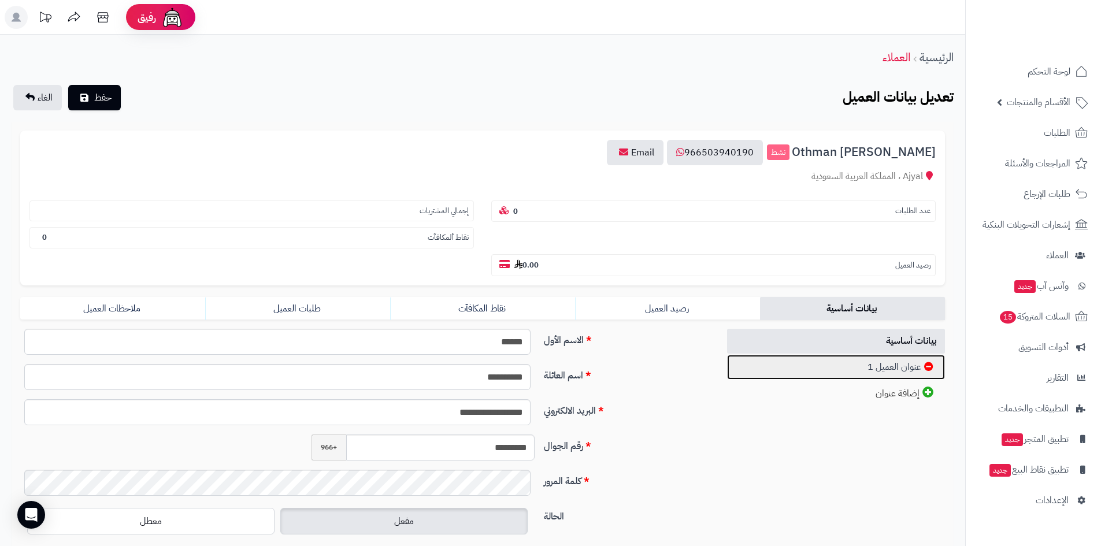
click at [887, 369] on link "عنوان العميل 1" at bounding box center [836, 367] width 218 height 25
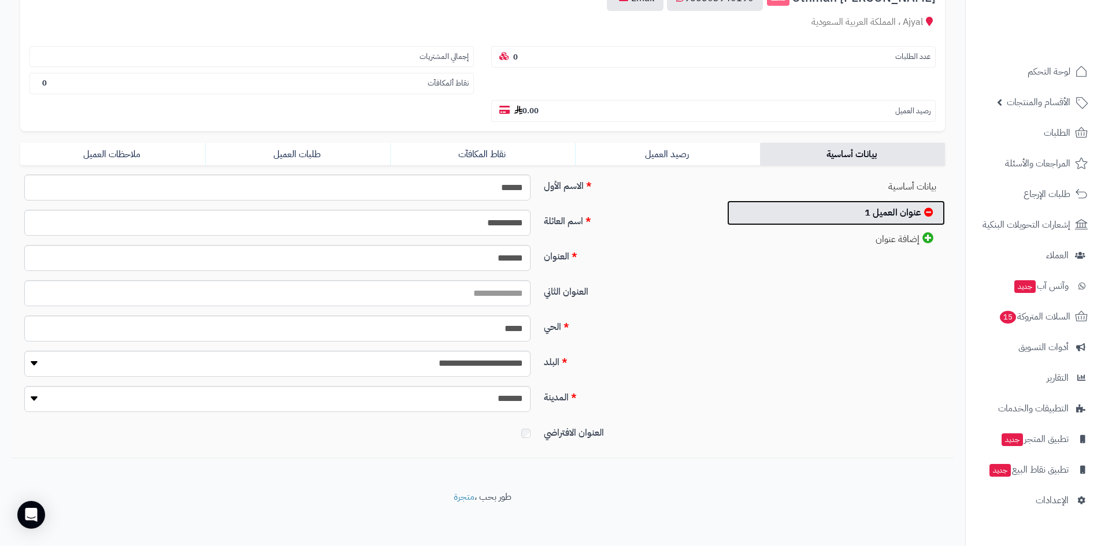
scroll to position [157, 0]
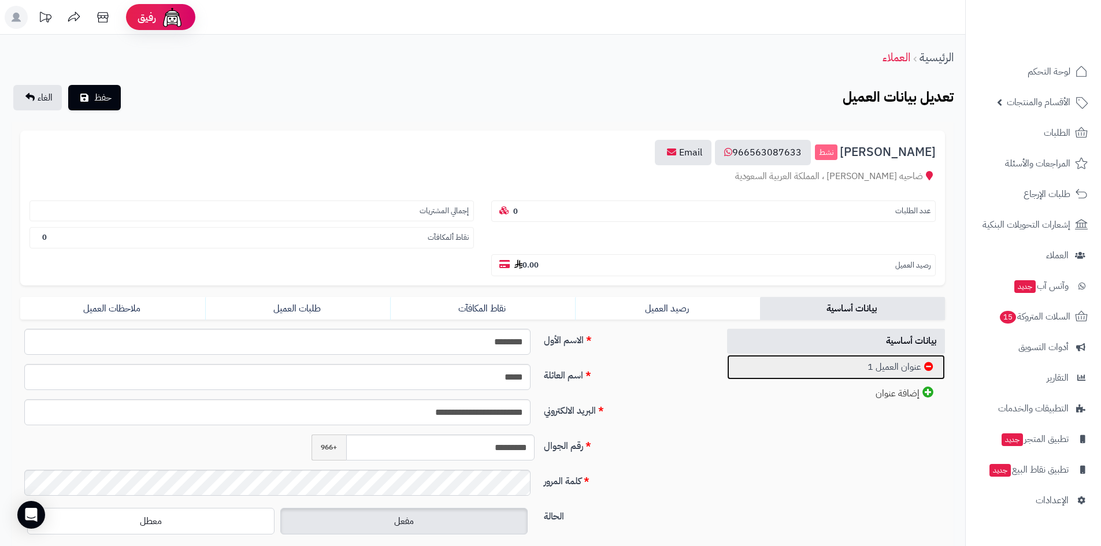
click at [889, 379] on link "عنوان العميل 1" at bounding box center [836, 367] width 218 height 25
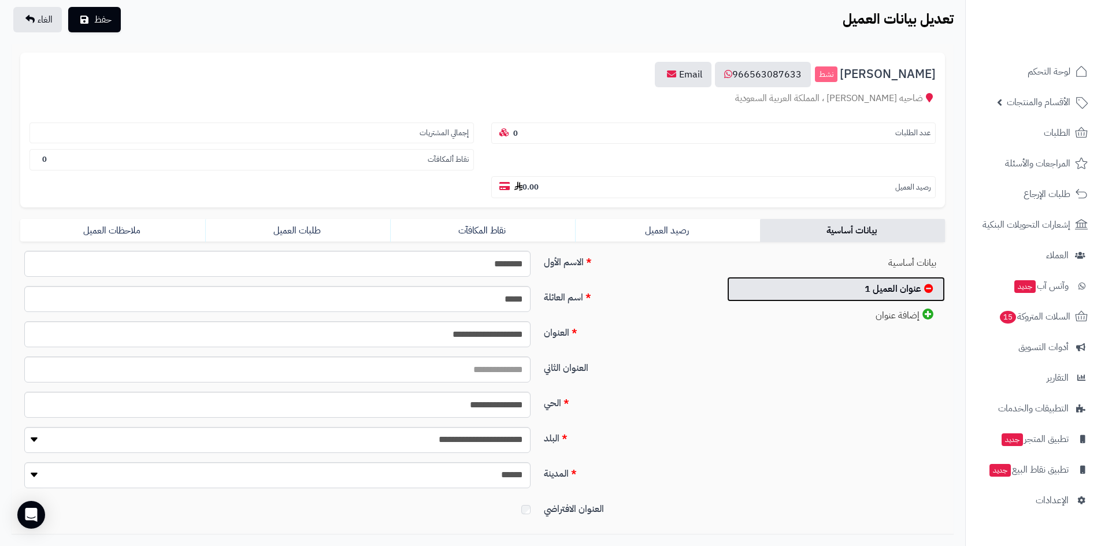
scroll to position [157, 0]
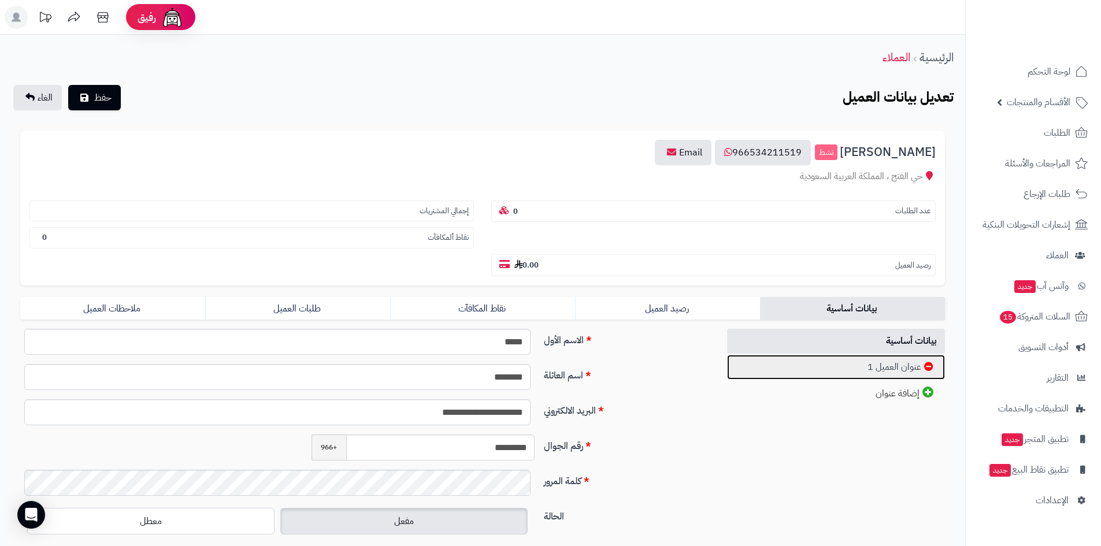
click at [879, 362] on link "عنوان العميل 1" at bounding box center [836, 367] width 218 height 25
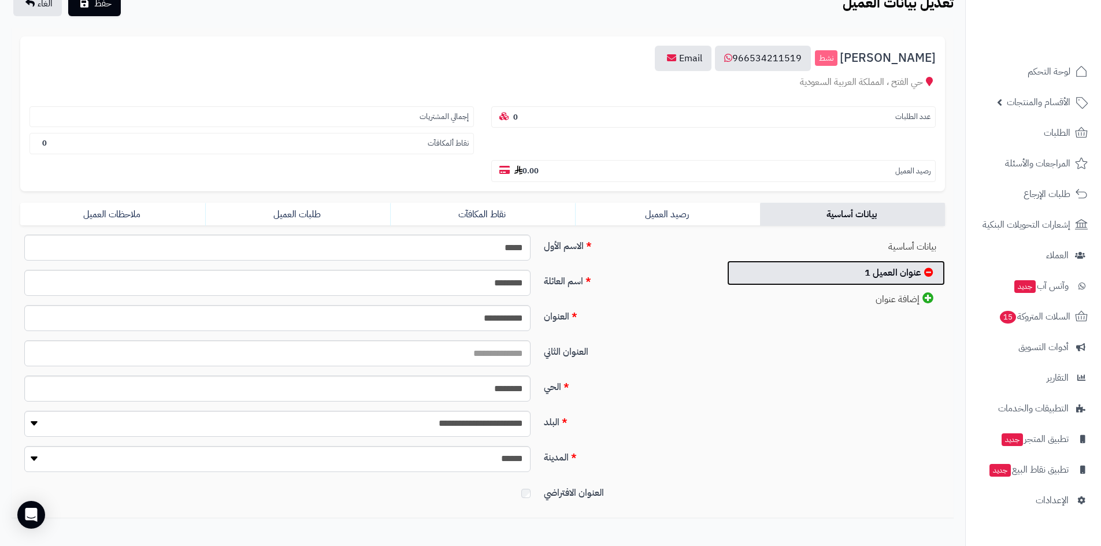
scroll to position [157, 0]
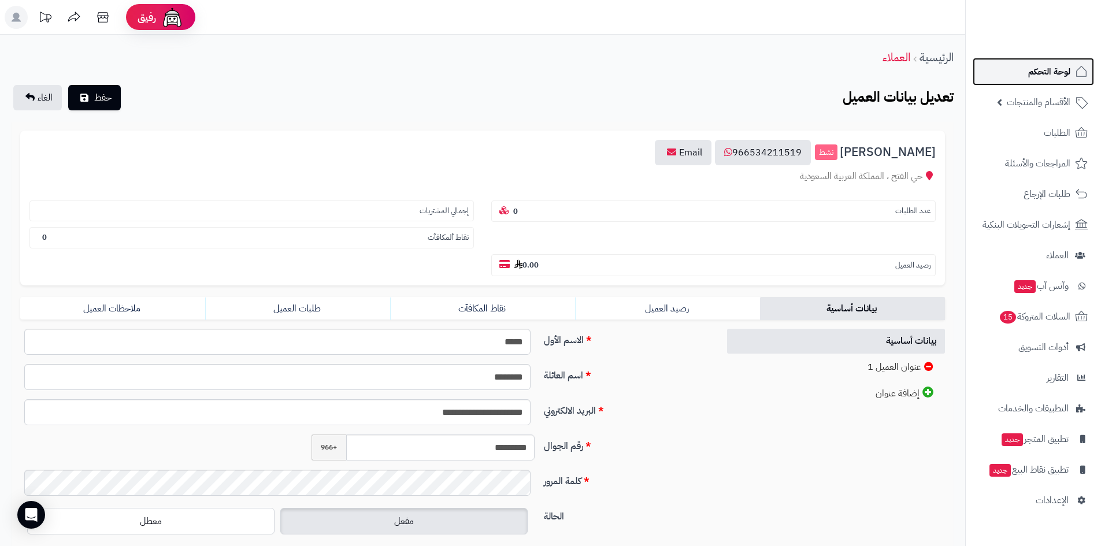
click at [1043, 75] on span "لوحة التحكم" at bounding box center [1049, 72] width 42 height 16
